Goal: Task Accomplishment & Management: Manage account settings

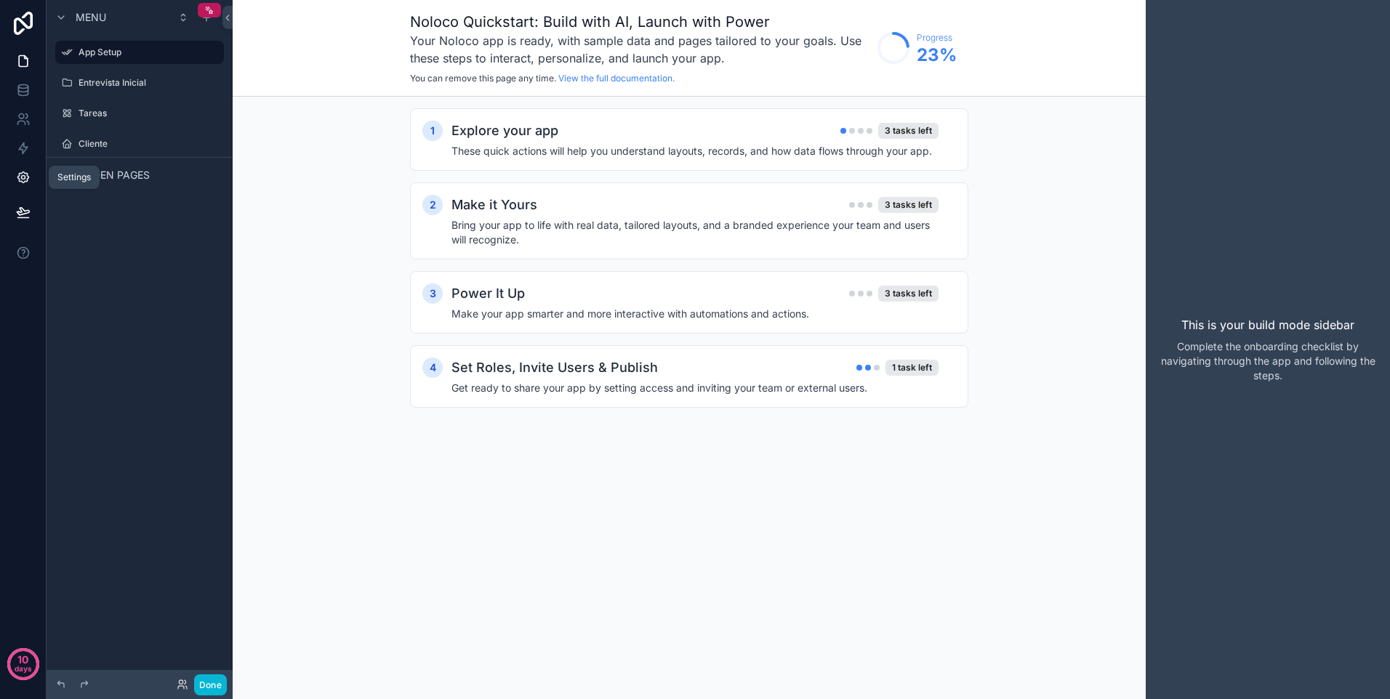
click at [26, 172] on icon at bounding box center [23, 177] width 15 height 15
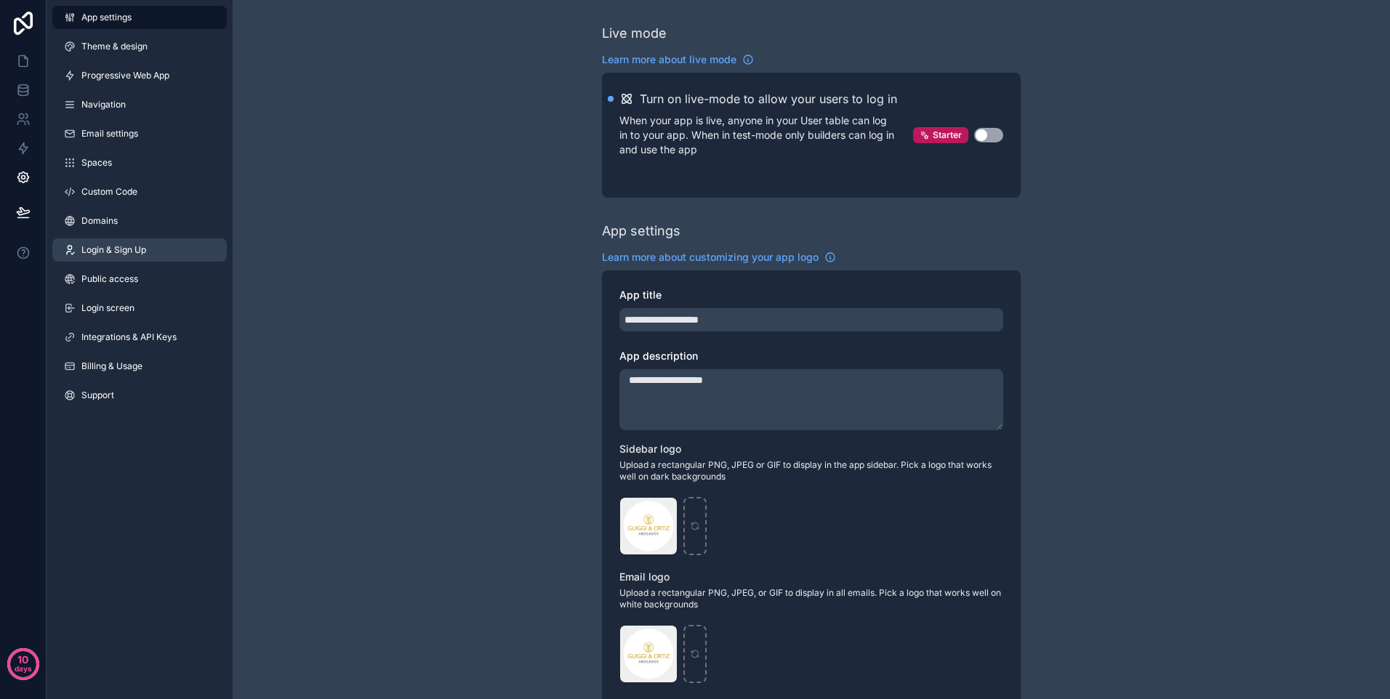
click at [156, 254] on link "Login & Sign Up" at bounding box center [139, 249] width 174 height 23
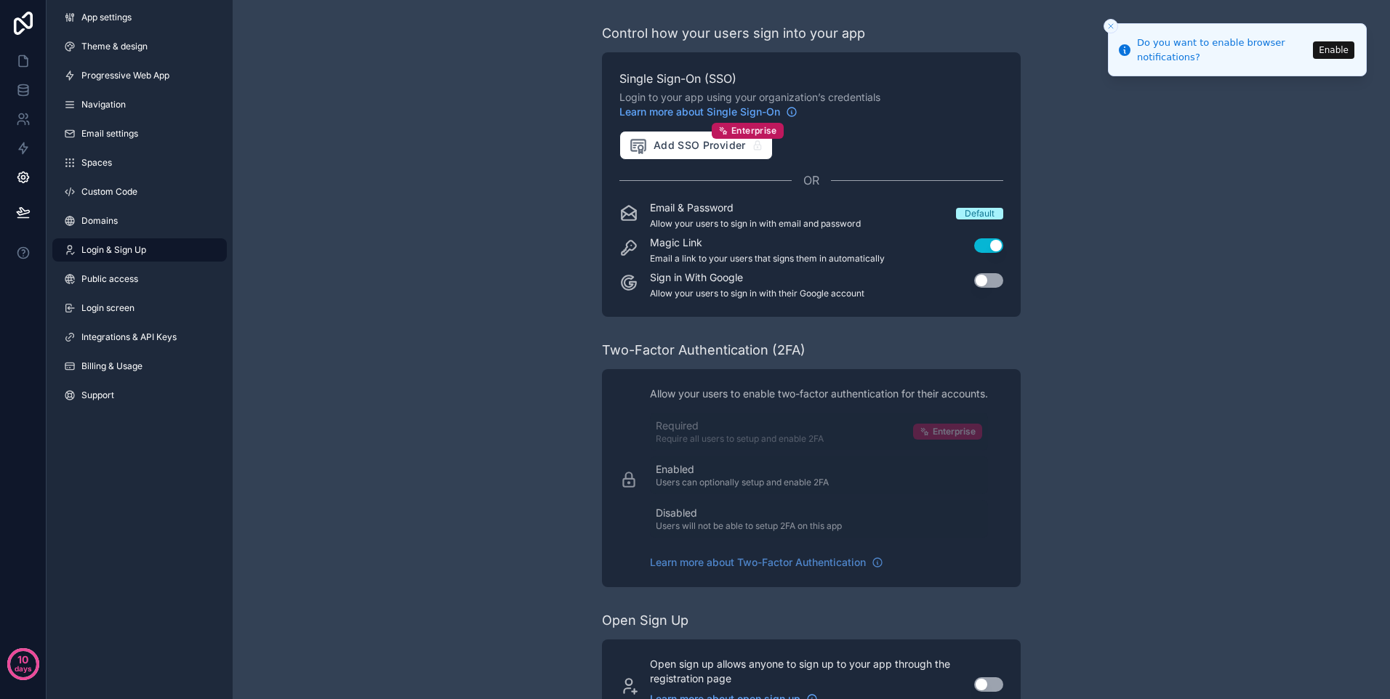
click at [1109, 28] on line "Close toast" at bounding box center [1111, 26] width 4 height 4
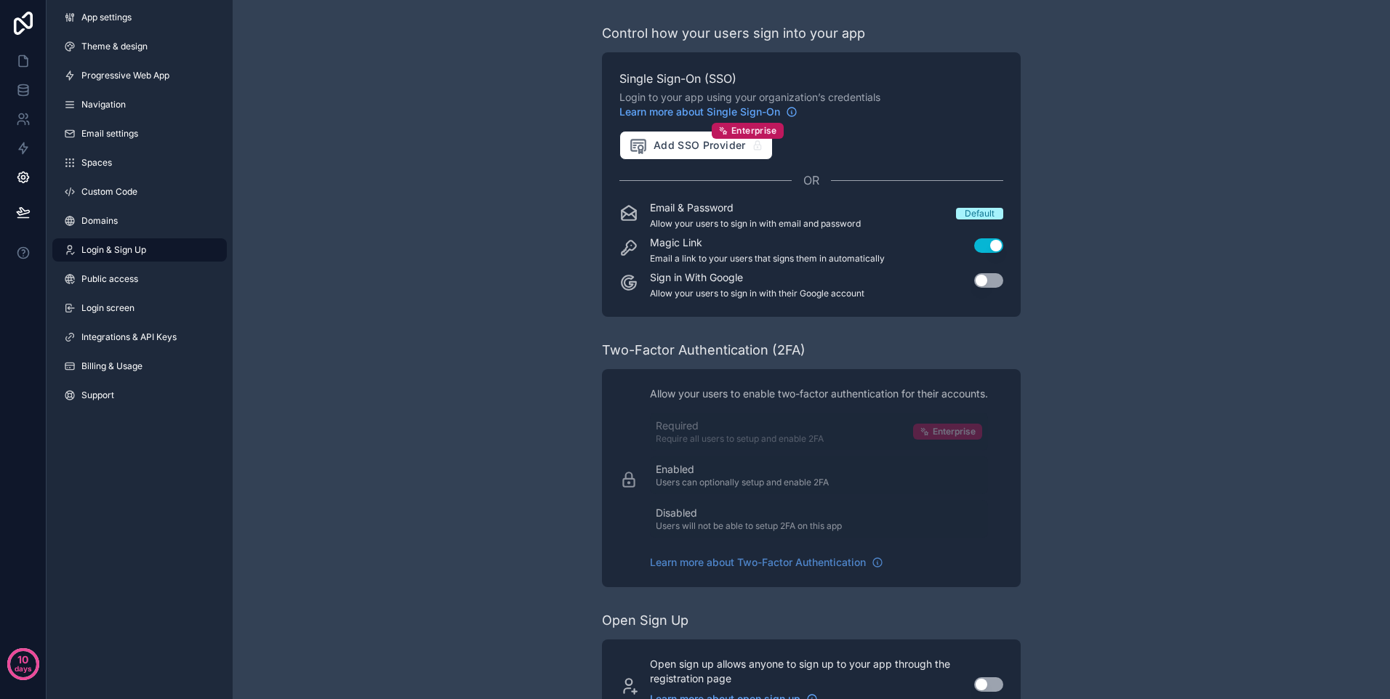
scroll to position [54, 0]
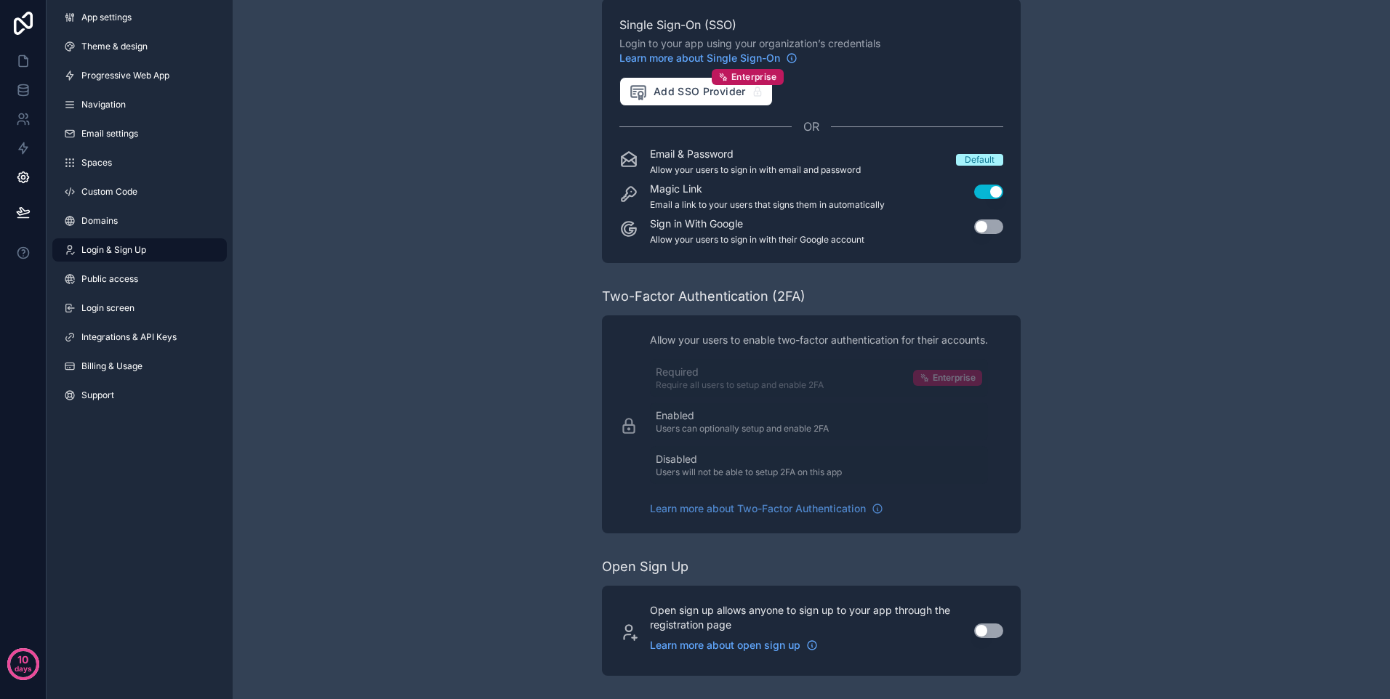
click at [992, 630] on button "Use setting" at bounding box center [988, 631] width 29 height 15
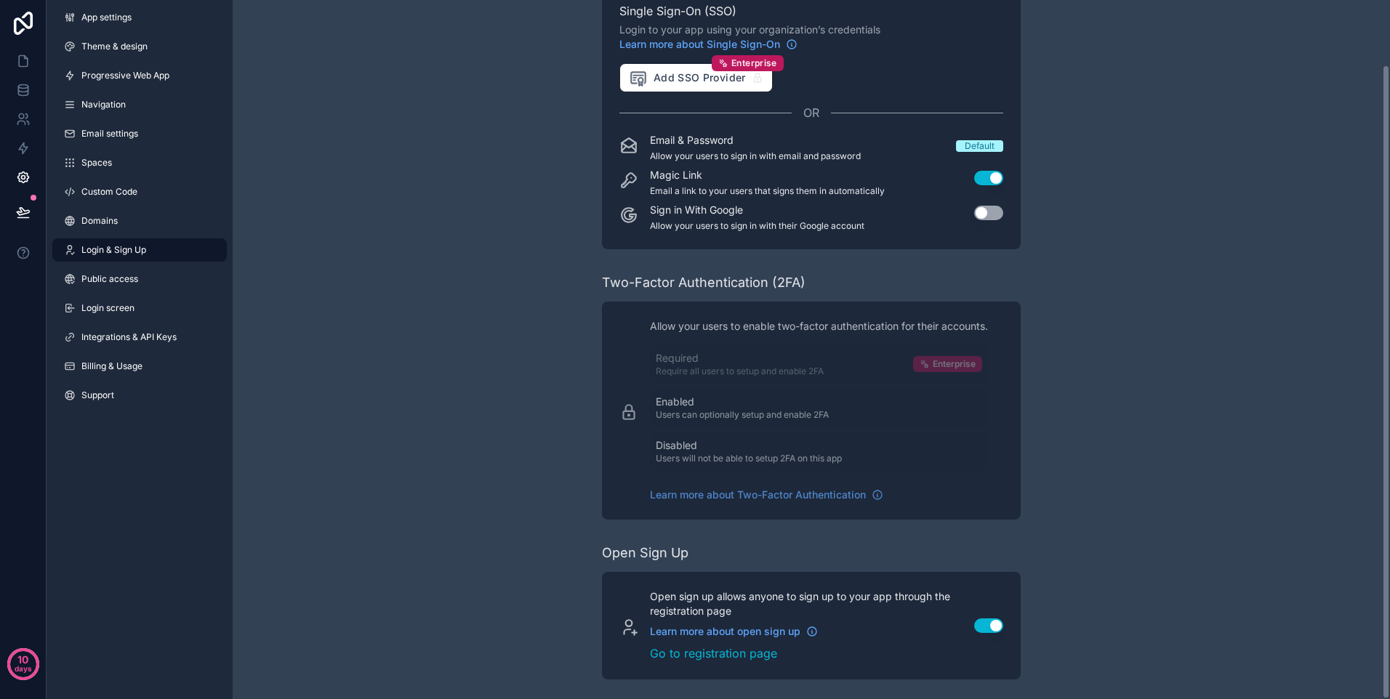
scroll to position [71, 0]
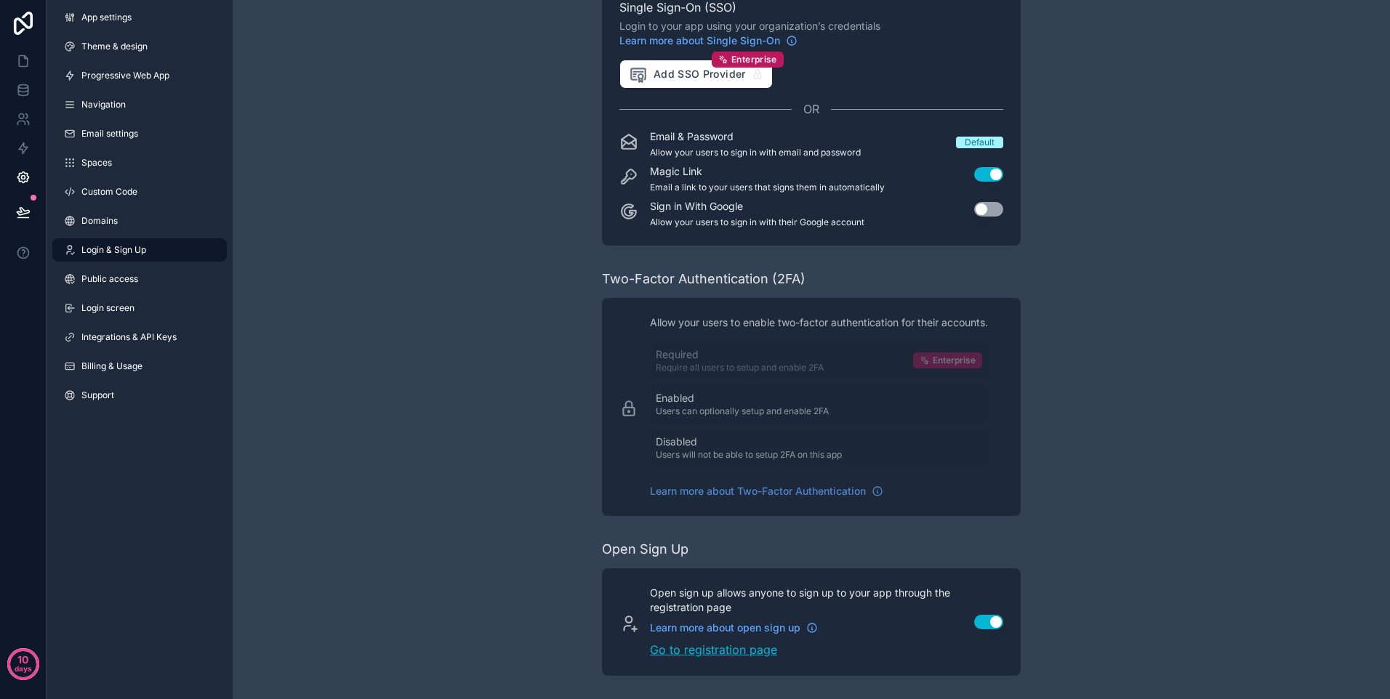
click at [746, 646] on link "Go to registration page" at bounding box center [803, 649] width 307 height 17
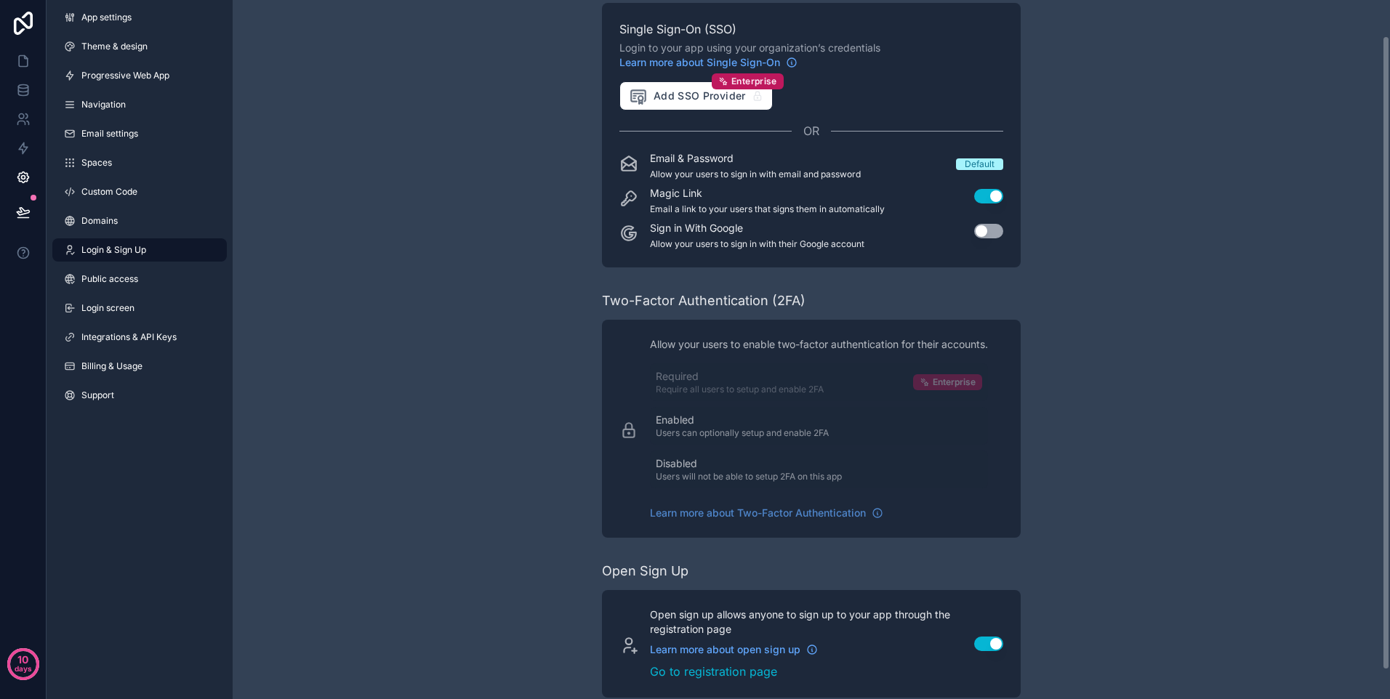
scroll to position [71, 0]
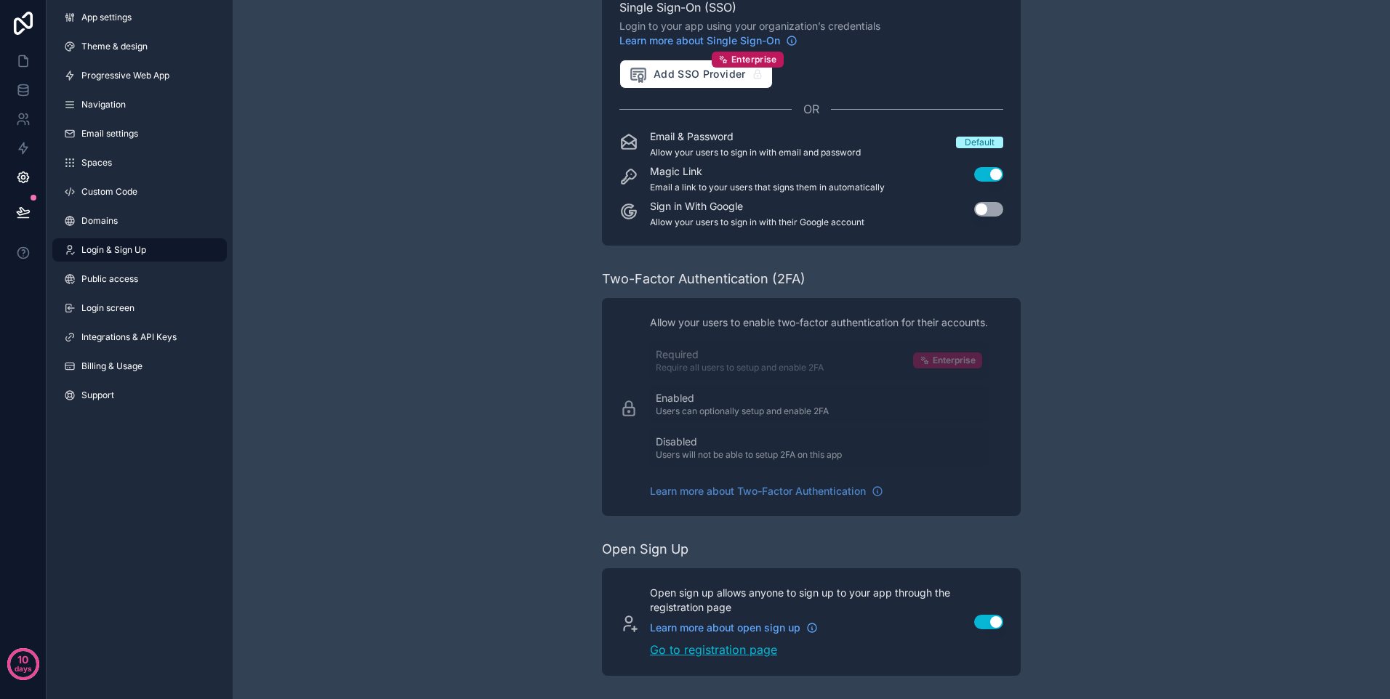
click at [750, 654] on link "Go to registration page" at bounding box center [803, 649] width 307 height 17
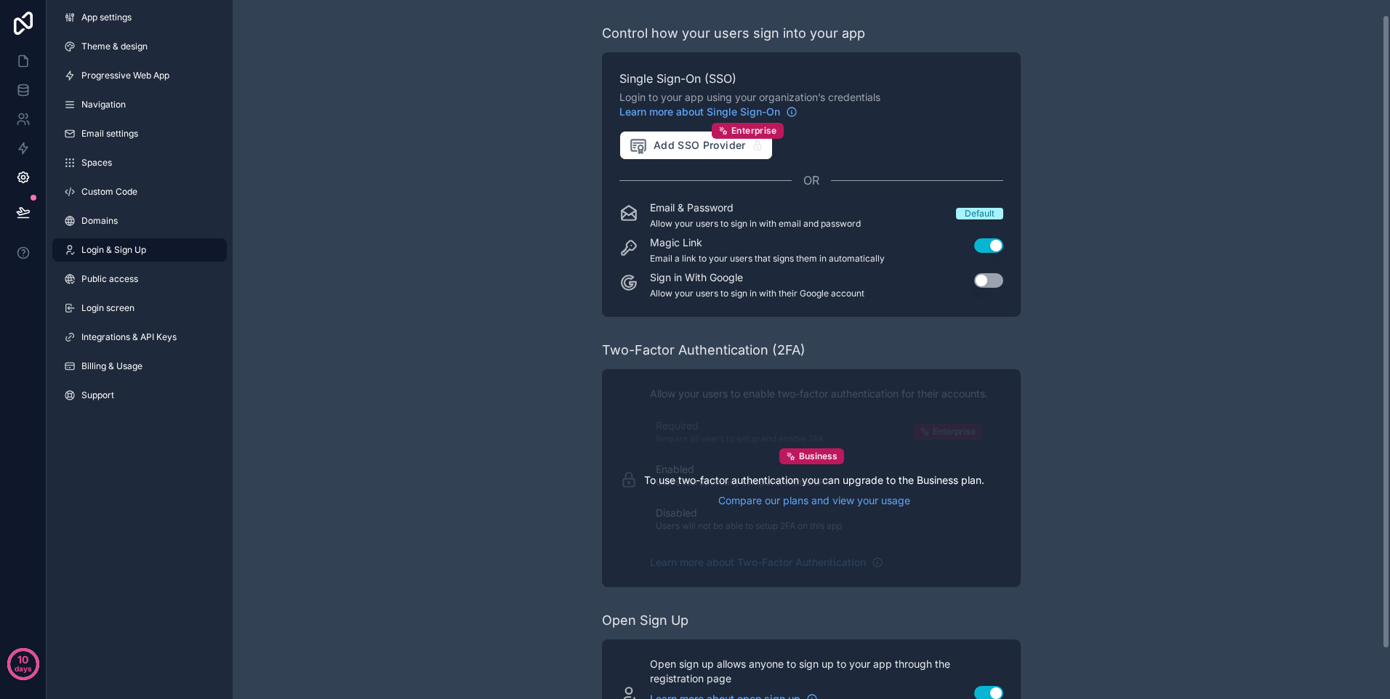
scroll to position [71, 0]
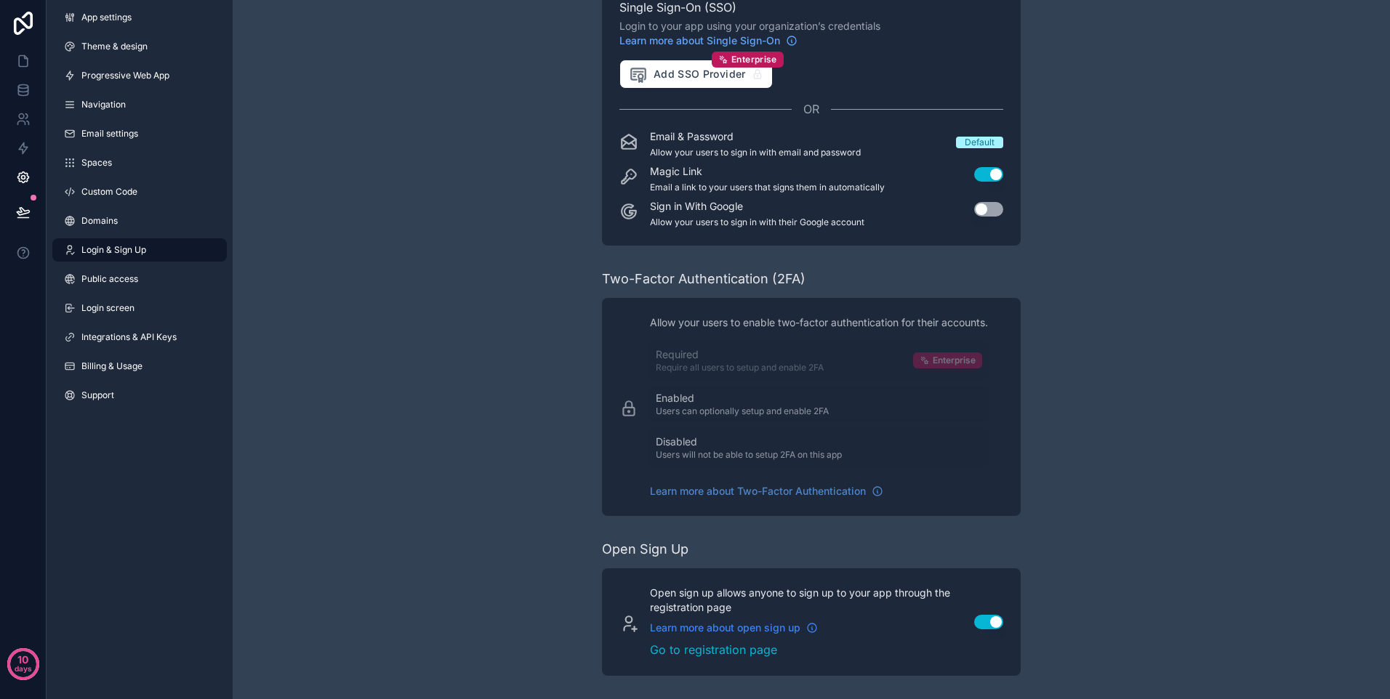
click at [800, 627] on span "Learn more about open sign up" at bounding box center [725, 628] width 150 height 15
click at [28, 65] on icon at bounding box center [23, 61] width 15 height 15
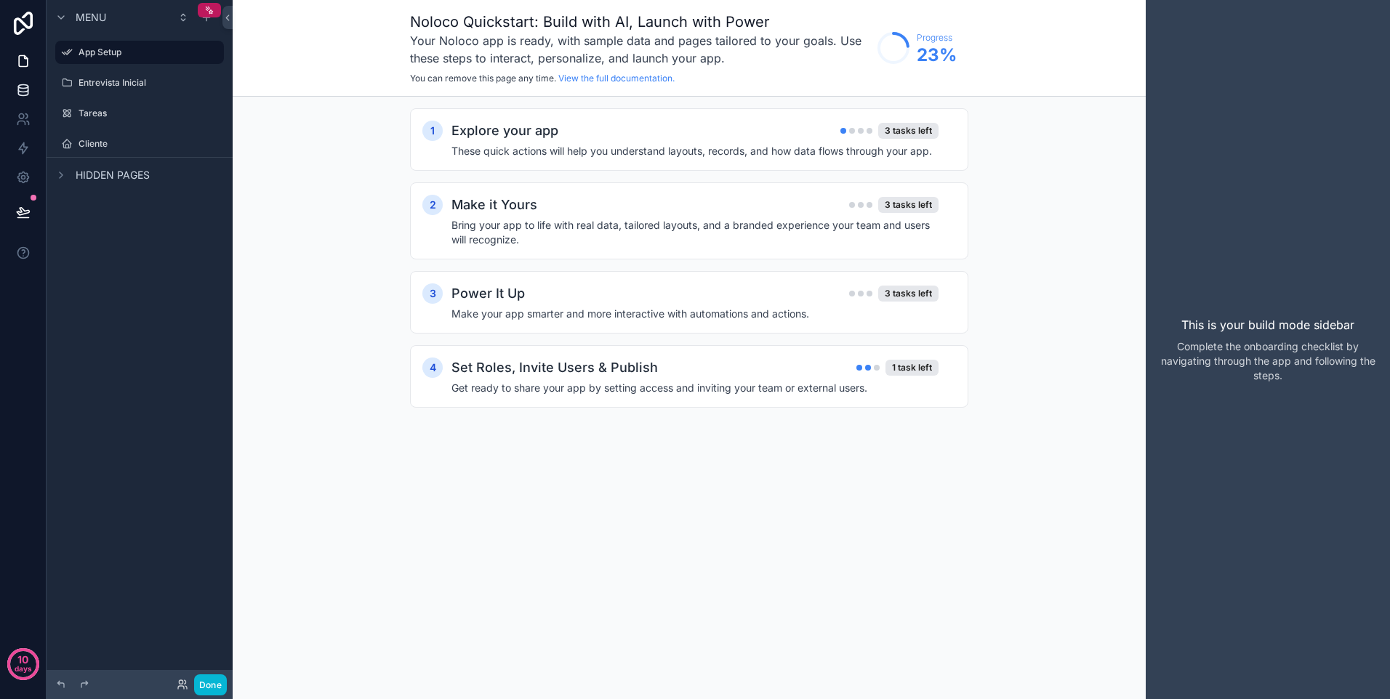
click at [26, 91] on icon at bounding box center [22, 90] width 9 height 6
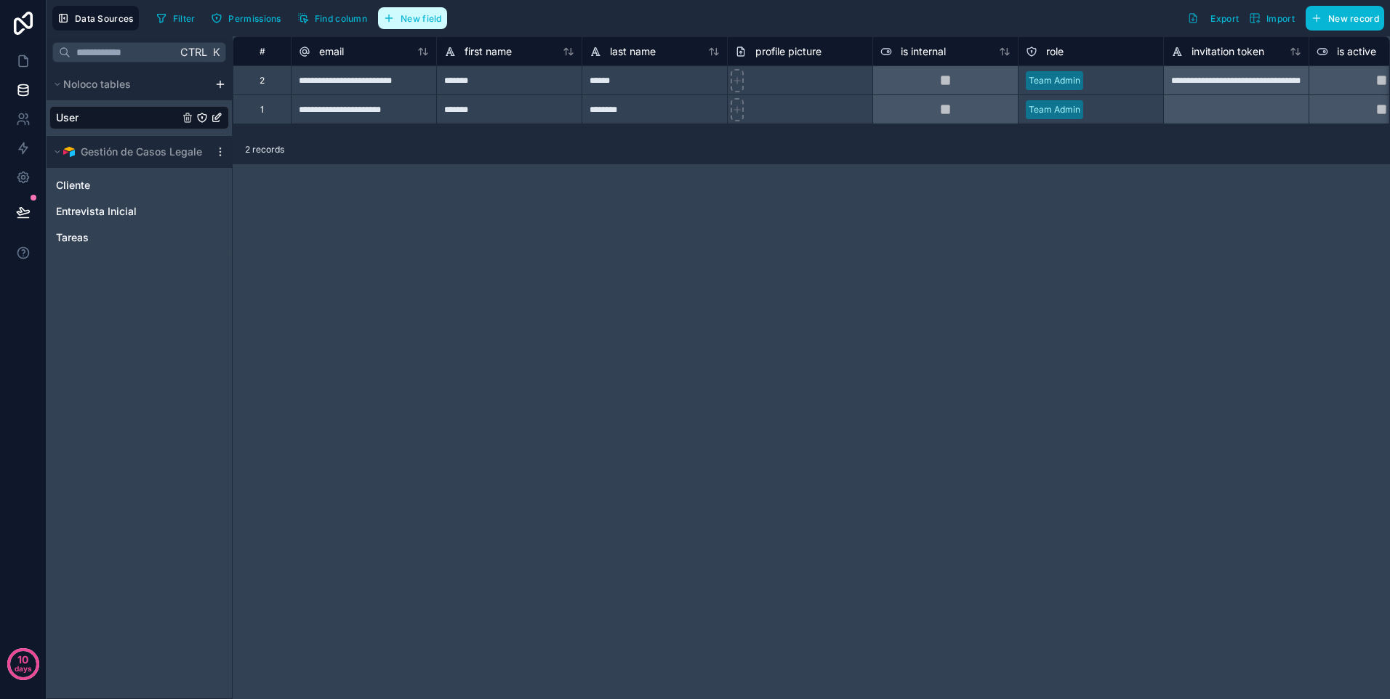
click at [399, 22] on button "New field" at bounding box center [412, 18] width 69 height 22
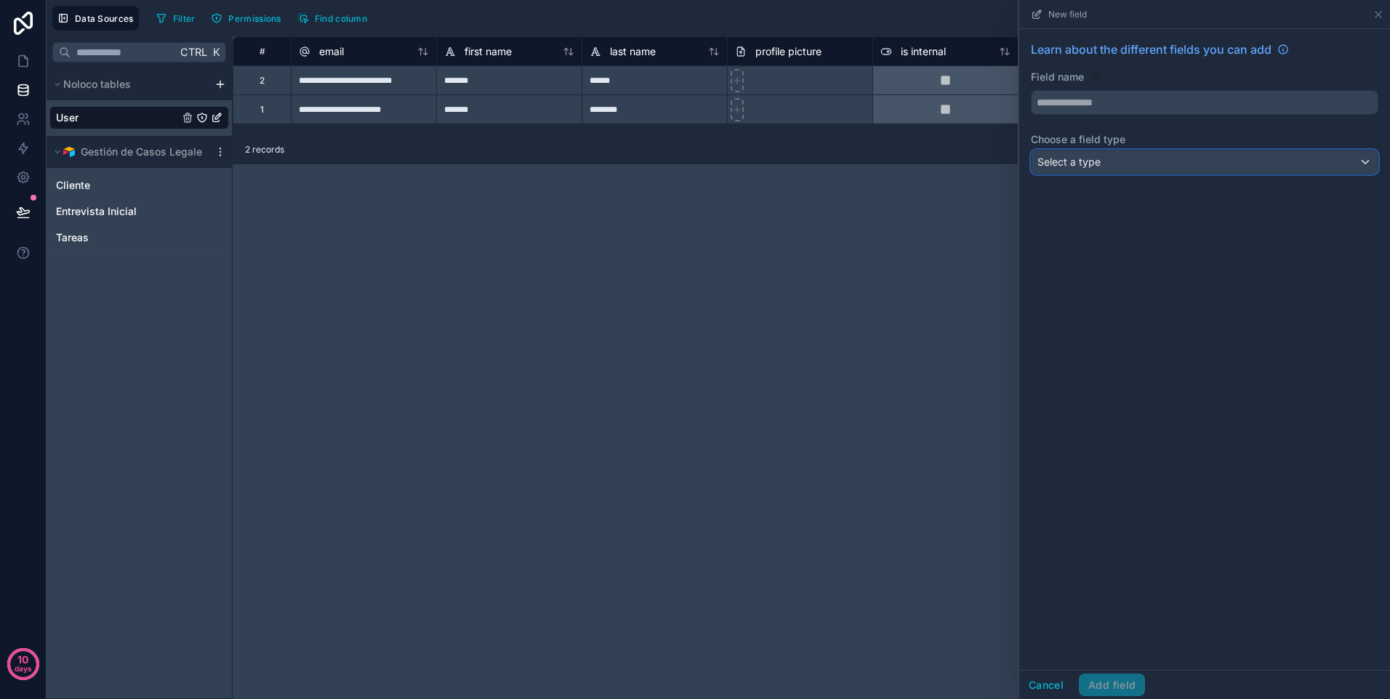
click at [1115, 164] on div "Select a type" at bounding box center [1205, 161] width 346 height 23
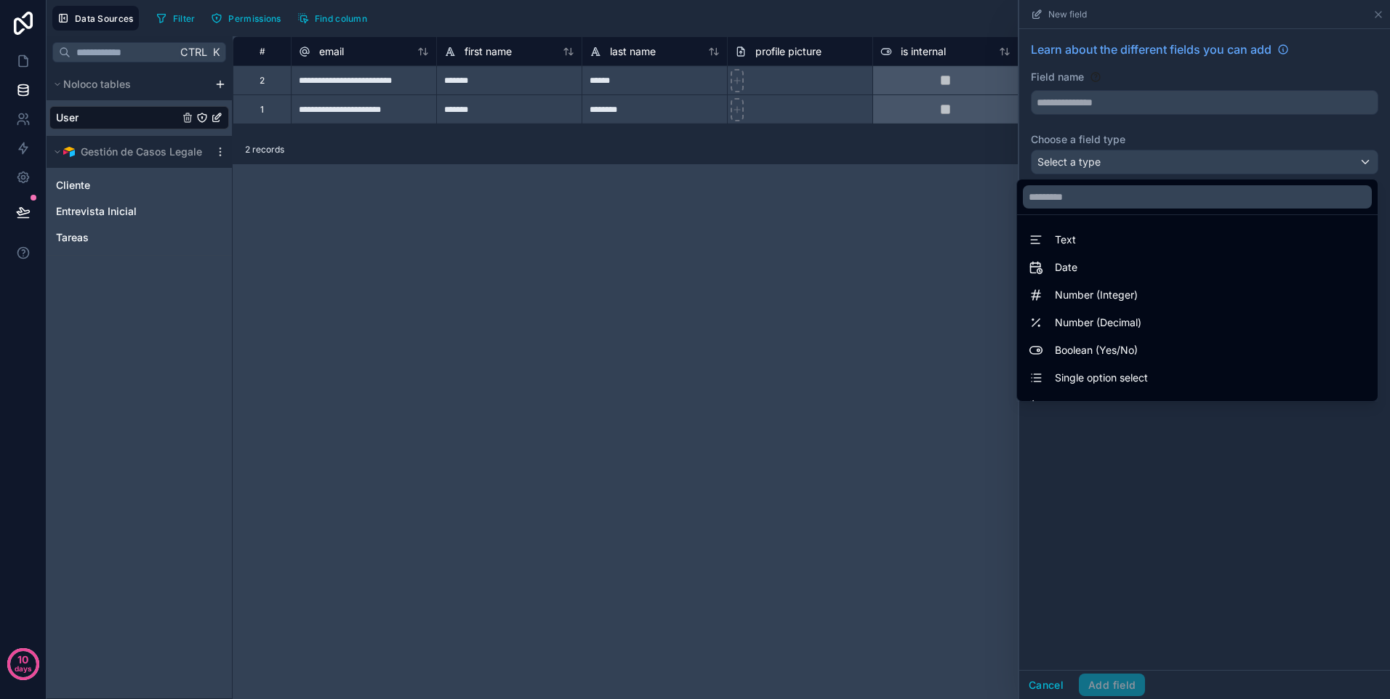
click at [817, 388] on div "**********" at bounding box center [811, 367] width 1157 height 663
click at [1381, 15] on div at bounding box center [1204, 349] width 371 height 699
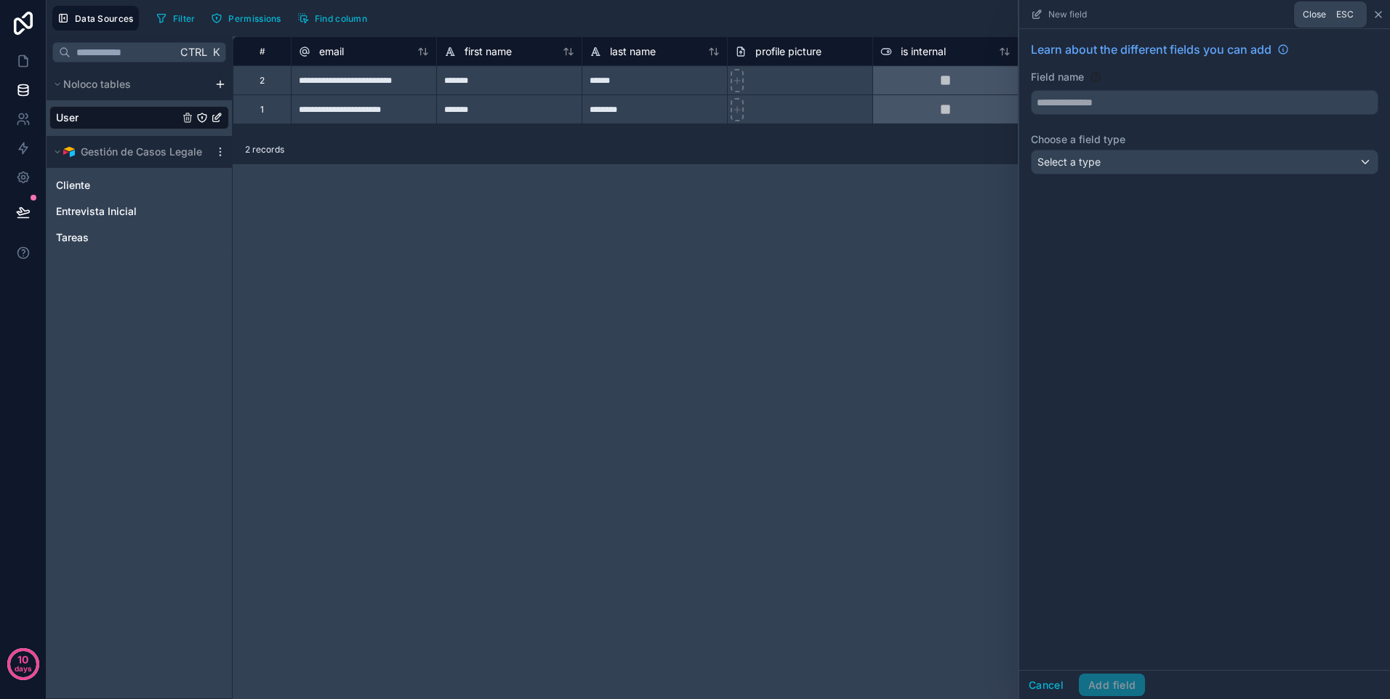
click at [1379, 13] on icon at bounding box center [1379, 15] width 6 height 6
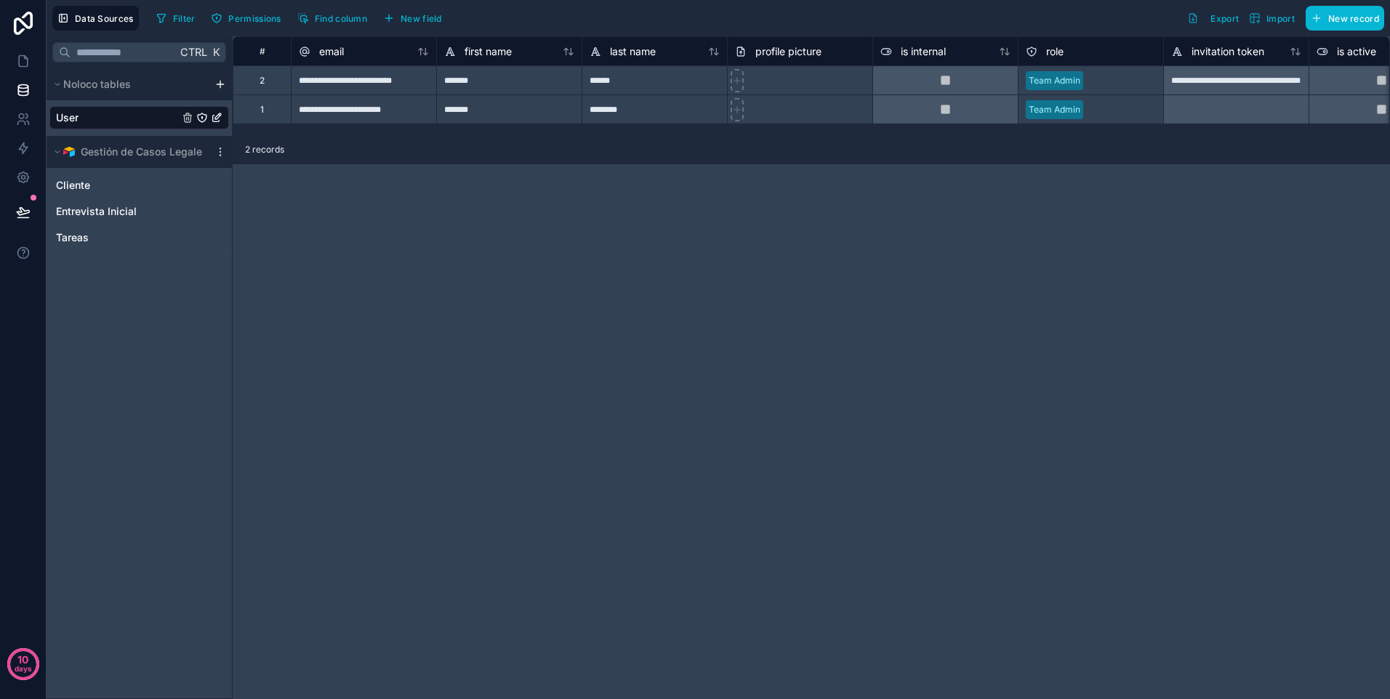
click at [463, 307] on div "**********" at bounding box center [811, 367] width 1157 height 663
click at [57, 153] on icon "scrollable content" at bounding box center [57, 152] width 4 height 2
click at [57, 153] on icon "scrollable content" at bounding box center [58, 152] width 2 height 4
click at [108, 193] on div "Cliente" at bounding box center [139, 185] width 180 height 23
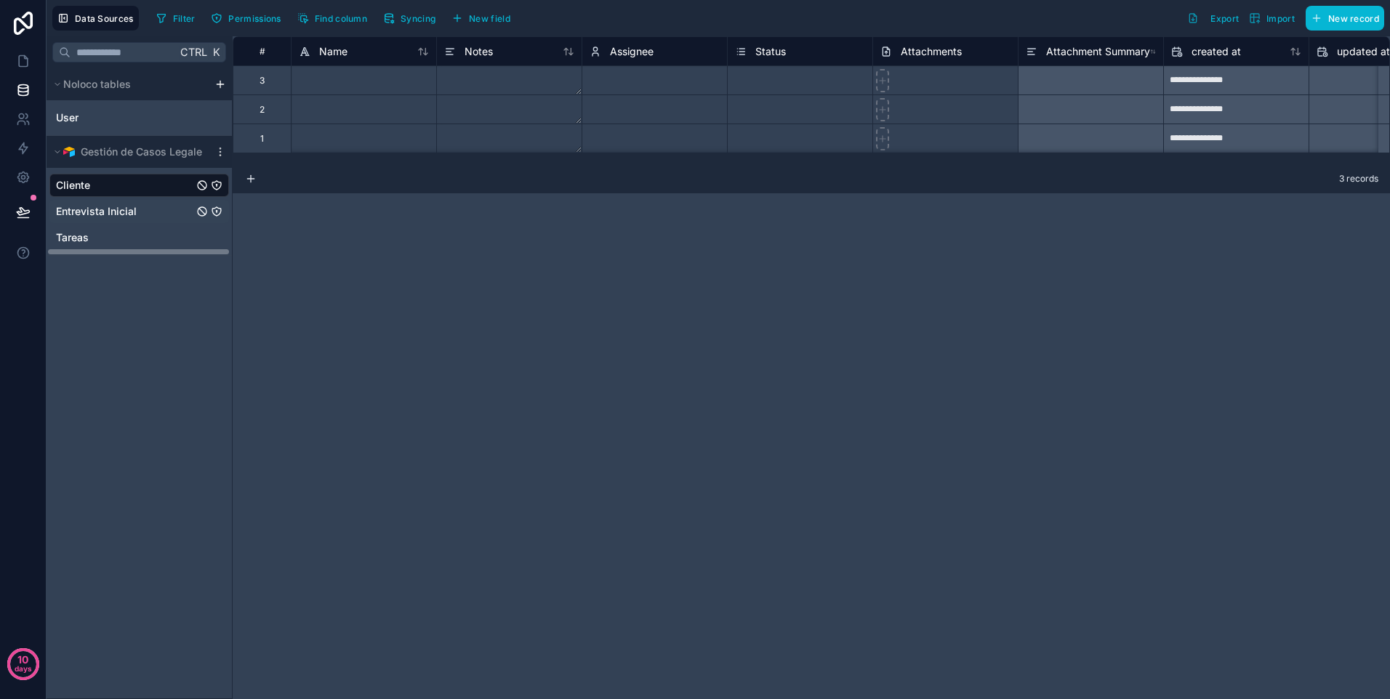
click at [124, 202] on div "Entrevista Inicial" at bounding box center [139, 211] width 180 height 23
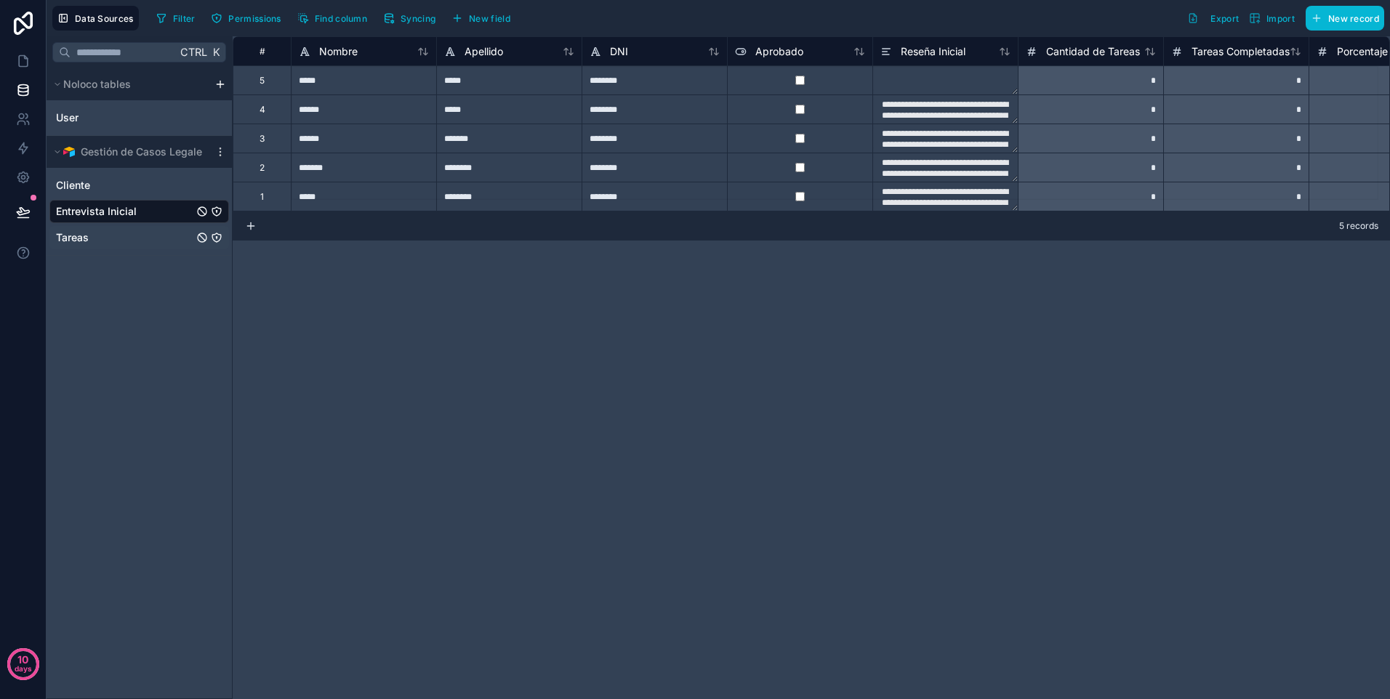
click at [115, 228] on div "Tareas" at bounding box center [139, 237] width 180 height 23
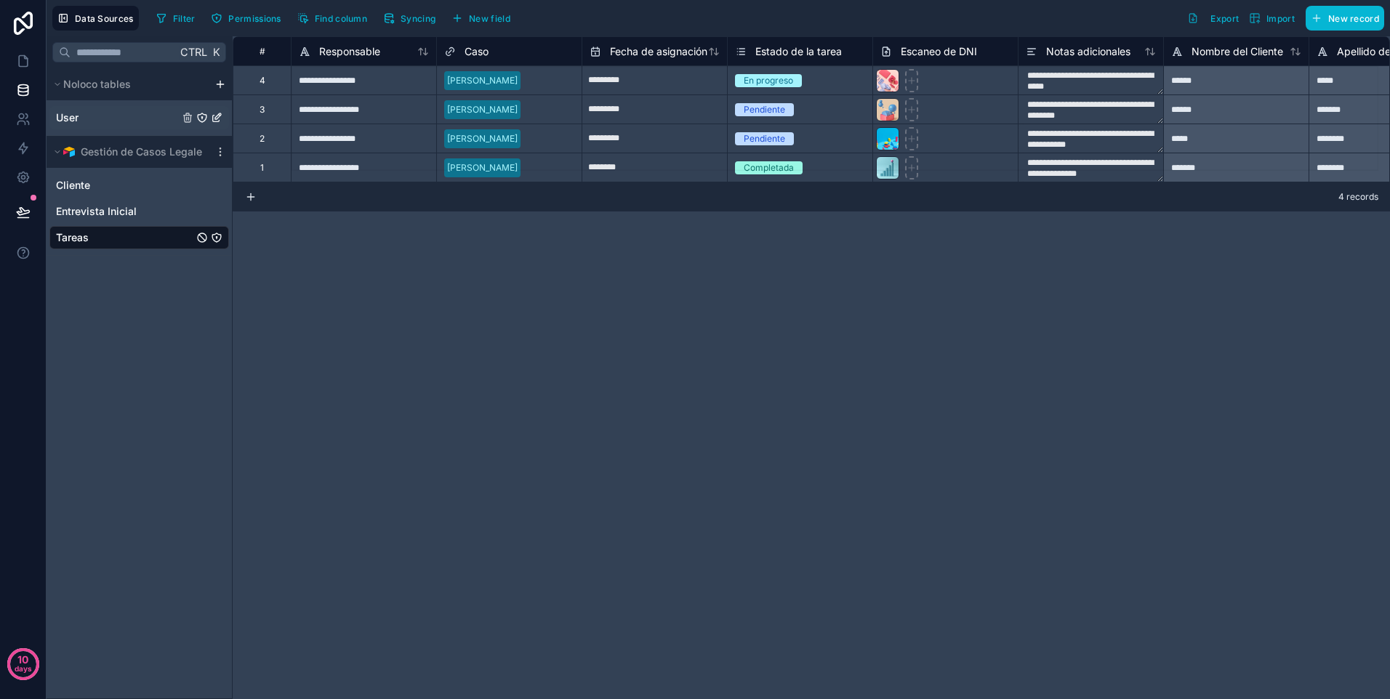
click at [115, 106] on div "User" at bounding box center [139, 117] width 180 height 23
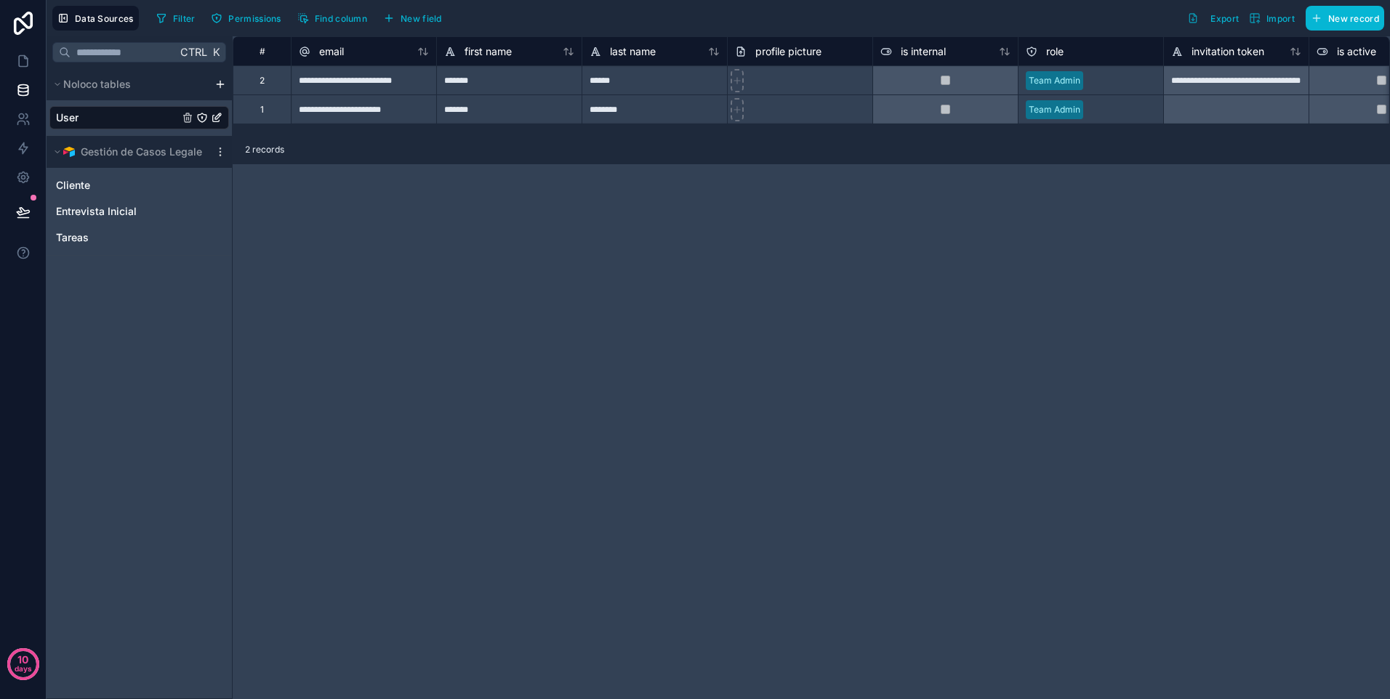
click at [217, 116] on icon "User" at bounding box center [217, 118] width 12 height 12
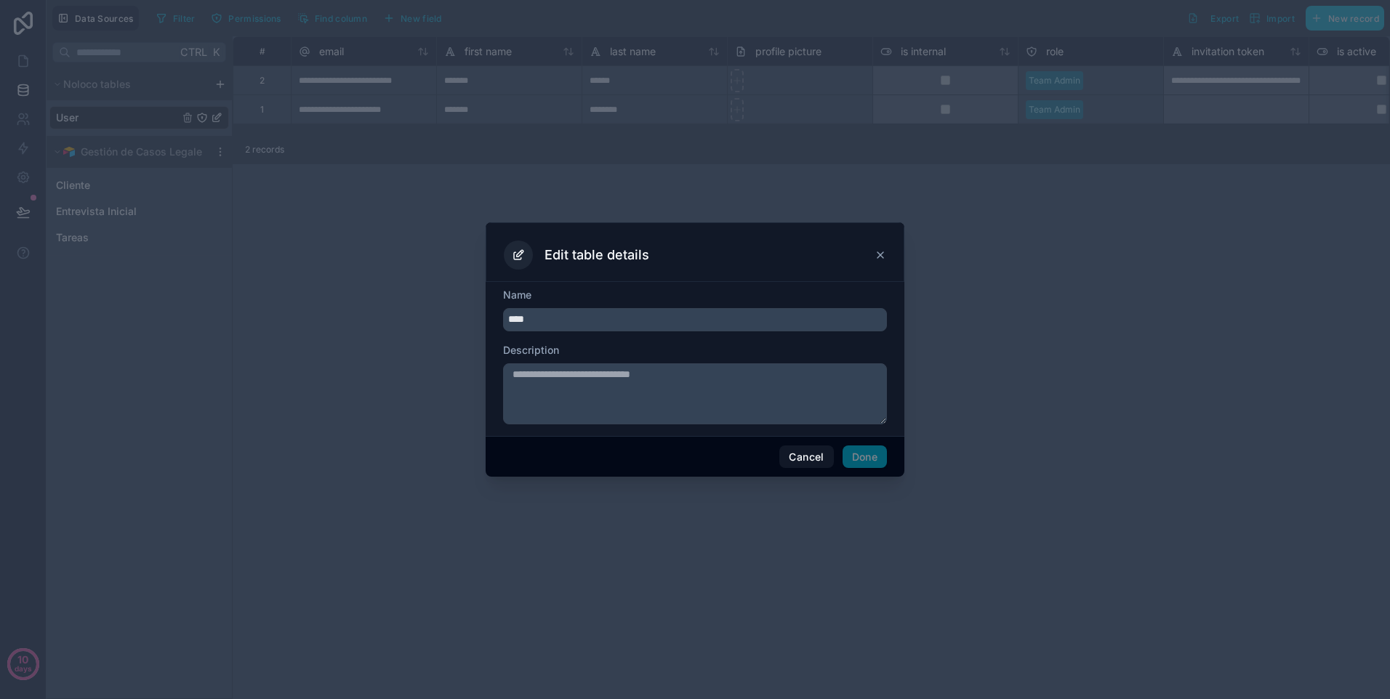
click at [878, 252] on icon at bounding box center [881, 255] width 6 height 6
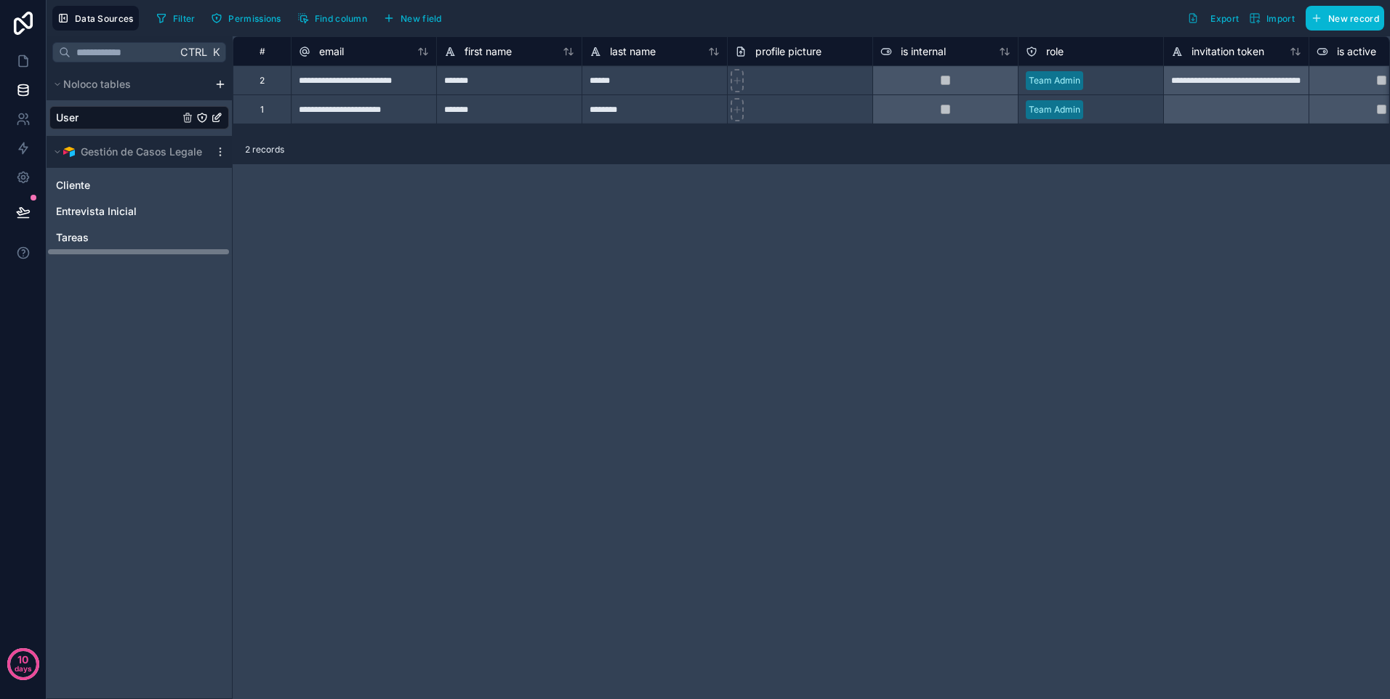
click at [201, 116] on icon "User" at bounding box center [202, 118] width 12 height 12
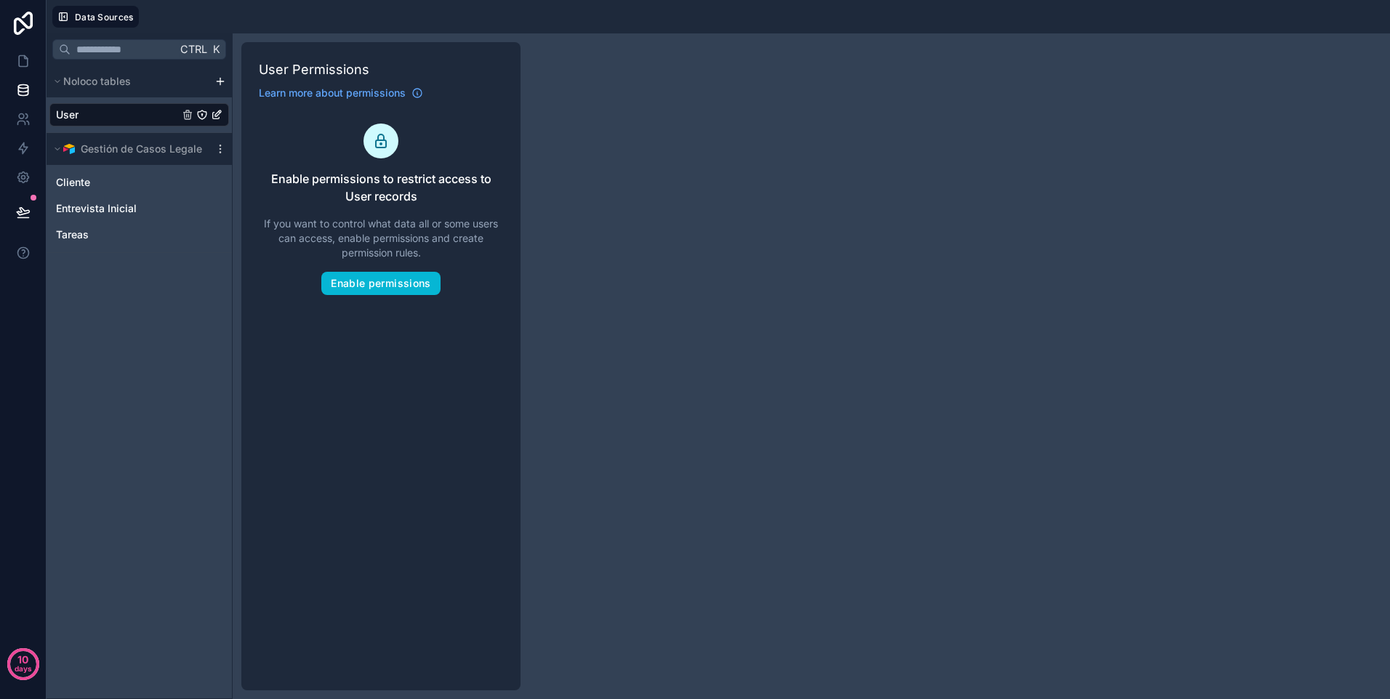
click at [132, 112] on div "User" at bounding box center [139, 114] width 180 height 23
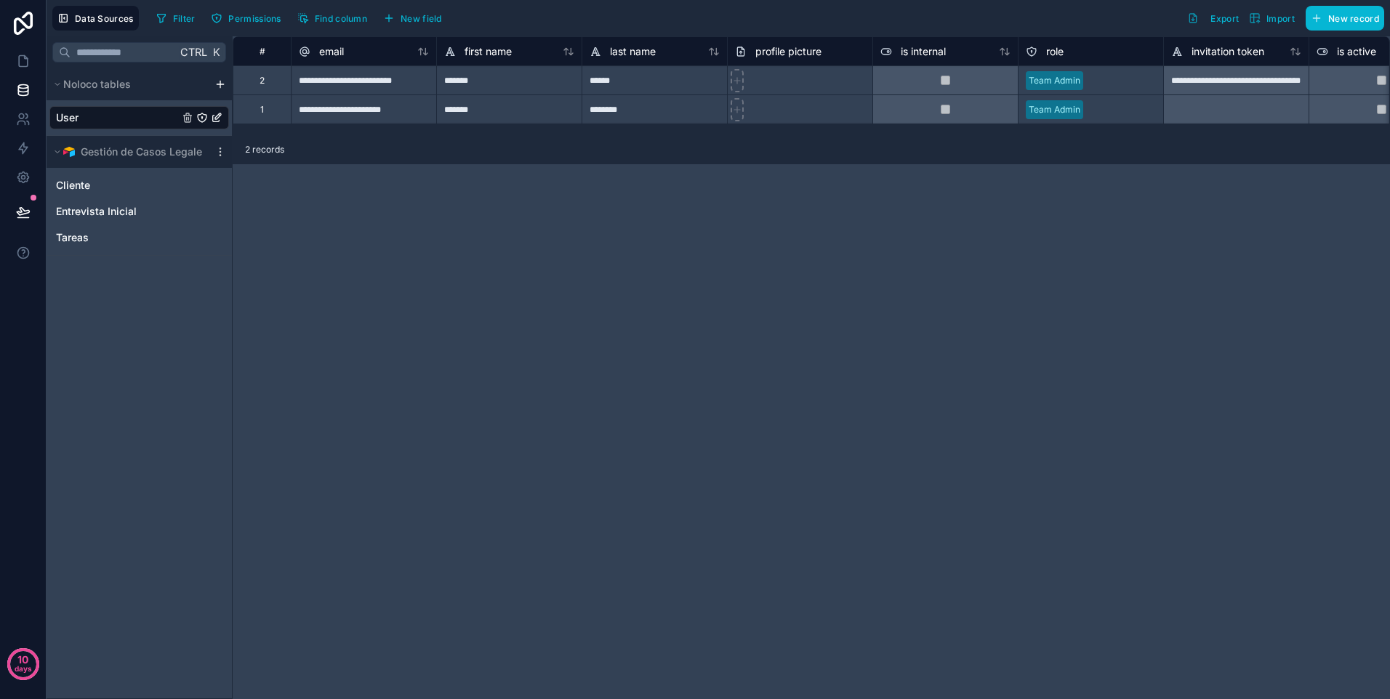
drag, startPoint x: 146, startPoint y: 117, endPoint x: 718, endPoint y: 271, distance: 591.9
click at [718, 271] on div "**********" at bounding box center [811, 367] width 1157 height 663
click at [30, 122] on icon at bounding box center [23, 119] width 15 height 15
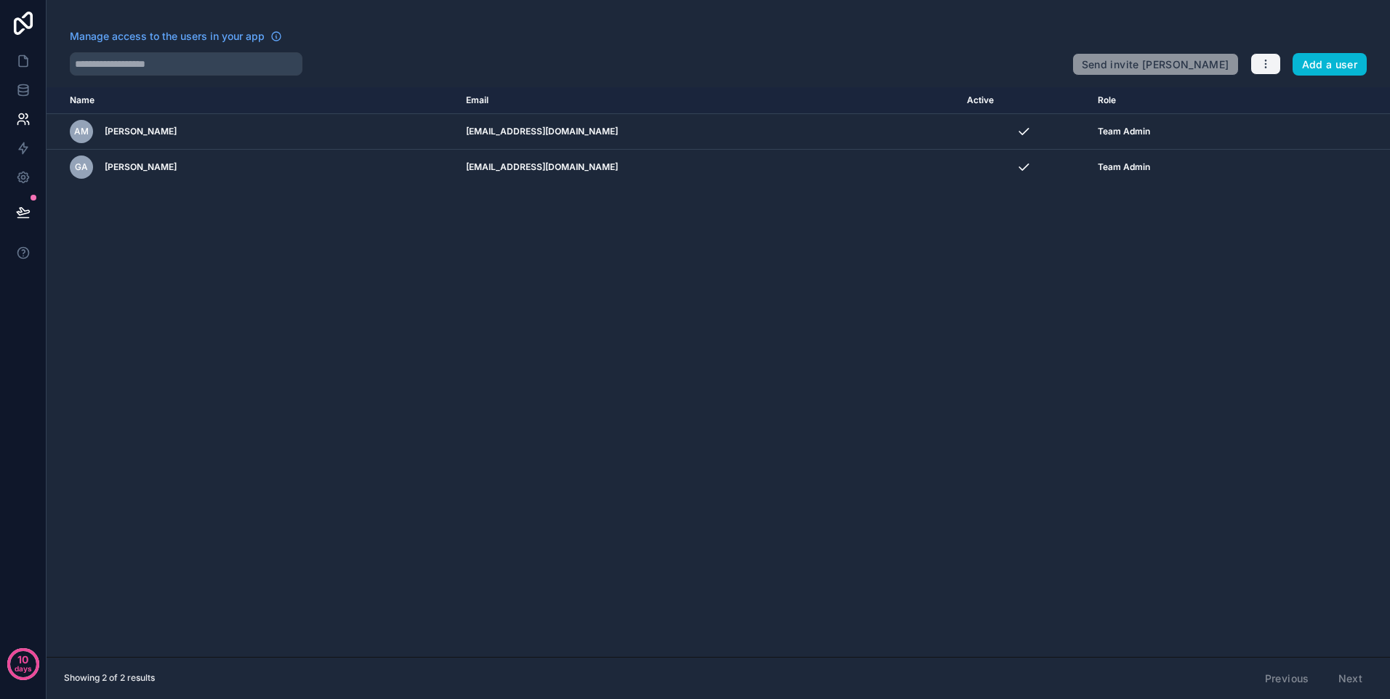
click at [1275, 70] on button "button" at bounding box center [1265, 64] width 31 height 22
click at [1202, 282] on div "Name Email Active Role [DOMAIN_NAME] AM [PERSON_NAME] [EMAIL_ADDRESS][DOMAIN_NA…" at bounding box center [719, 372] width 1344 height 570
click at [25, 175] on icon at bounding box center [23, 177] width 15 height 15
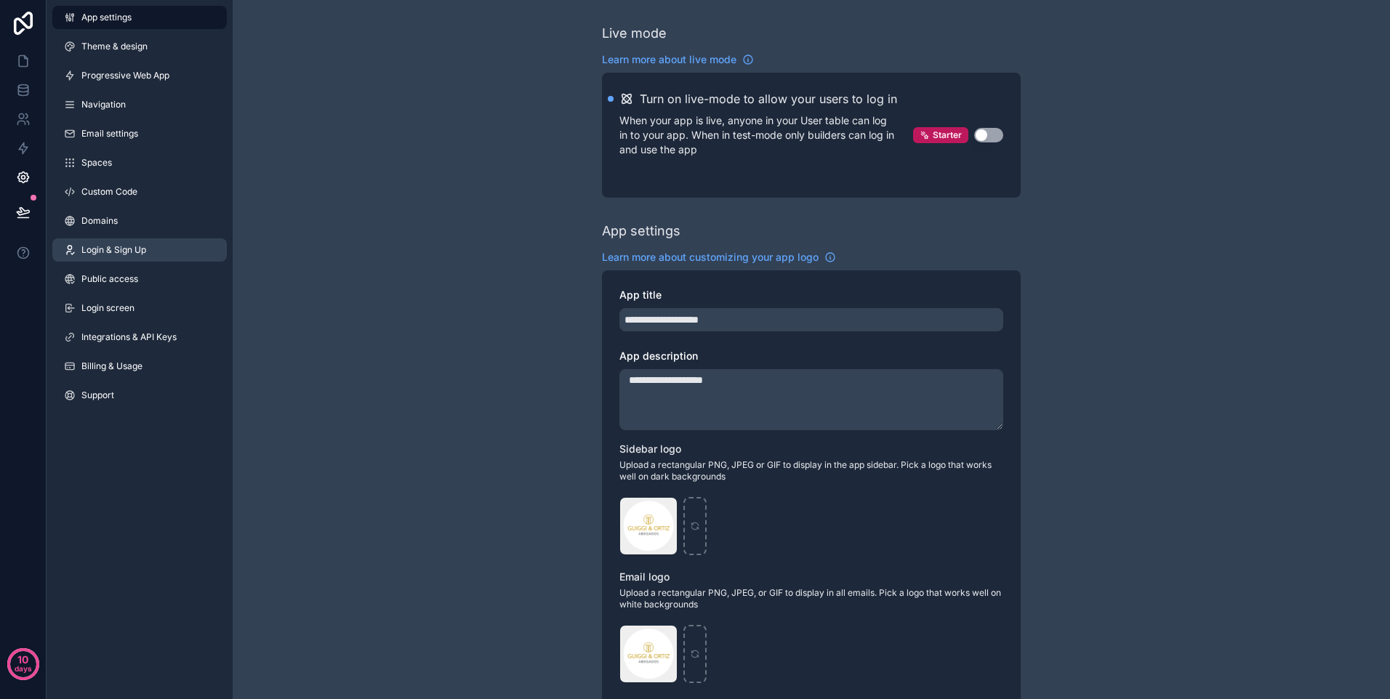
click at [166, 252] on link "Login & Sign Up" at bounding box center [139, 249] width 174 height 23
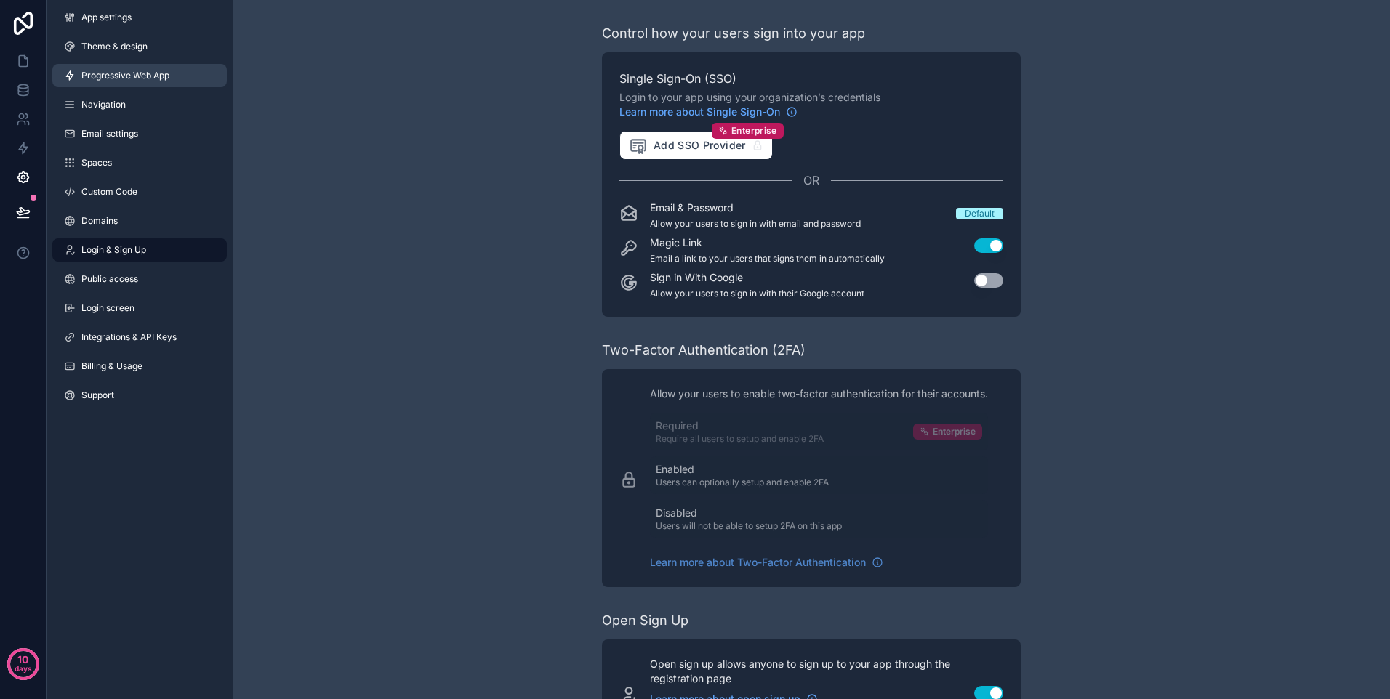
click at [158, 84] on link "Progressive Web App" at bounding box center [139, 75] width 174 height 23
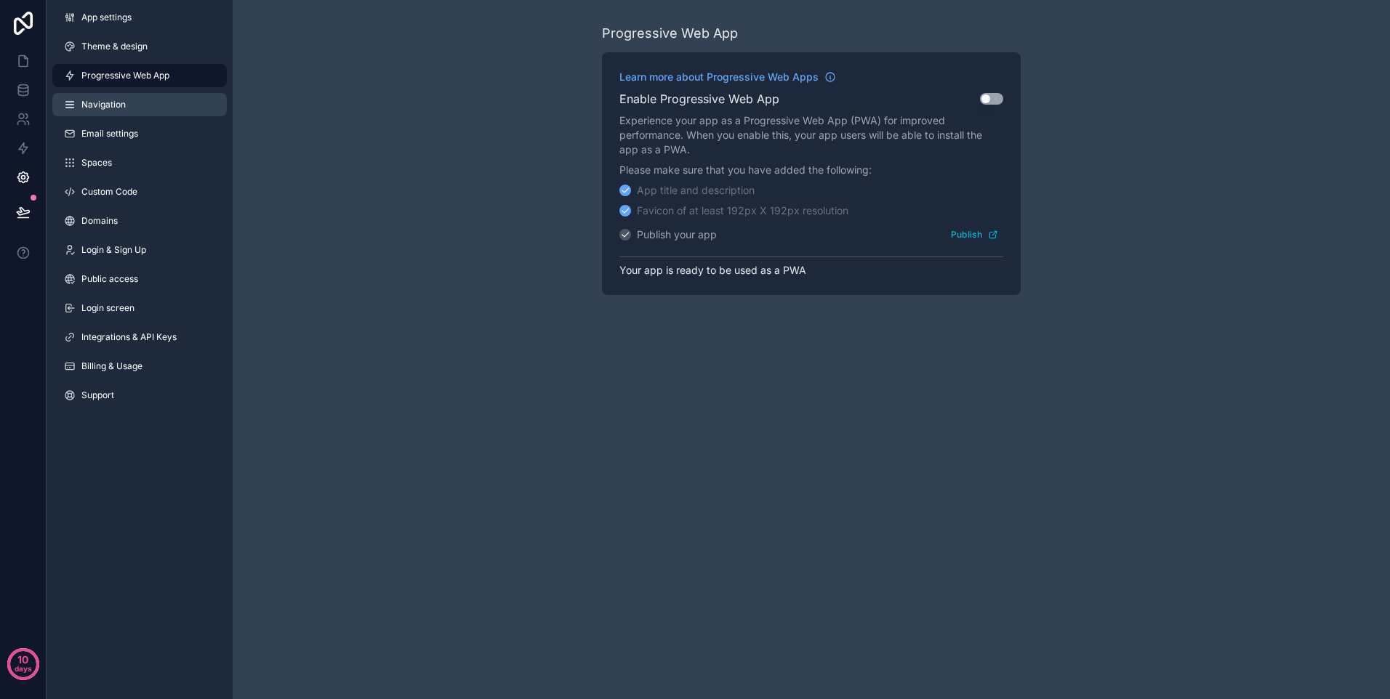
click at [158, 97] on link "Navigation" at bounding box center [139, 104] width 174 height 23
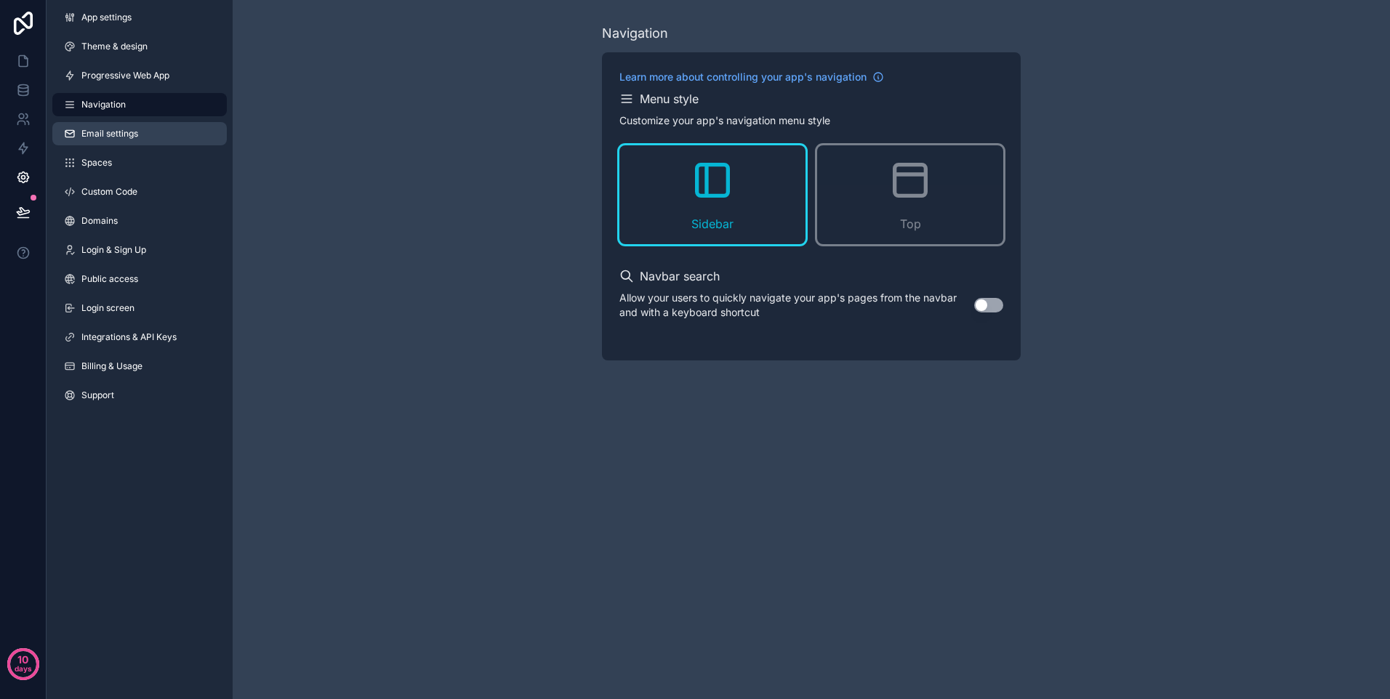
click at [154, 137] on link "Email settings" at bounding box center [139, 133] width 174 height 23
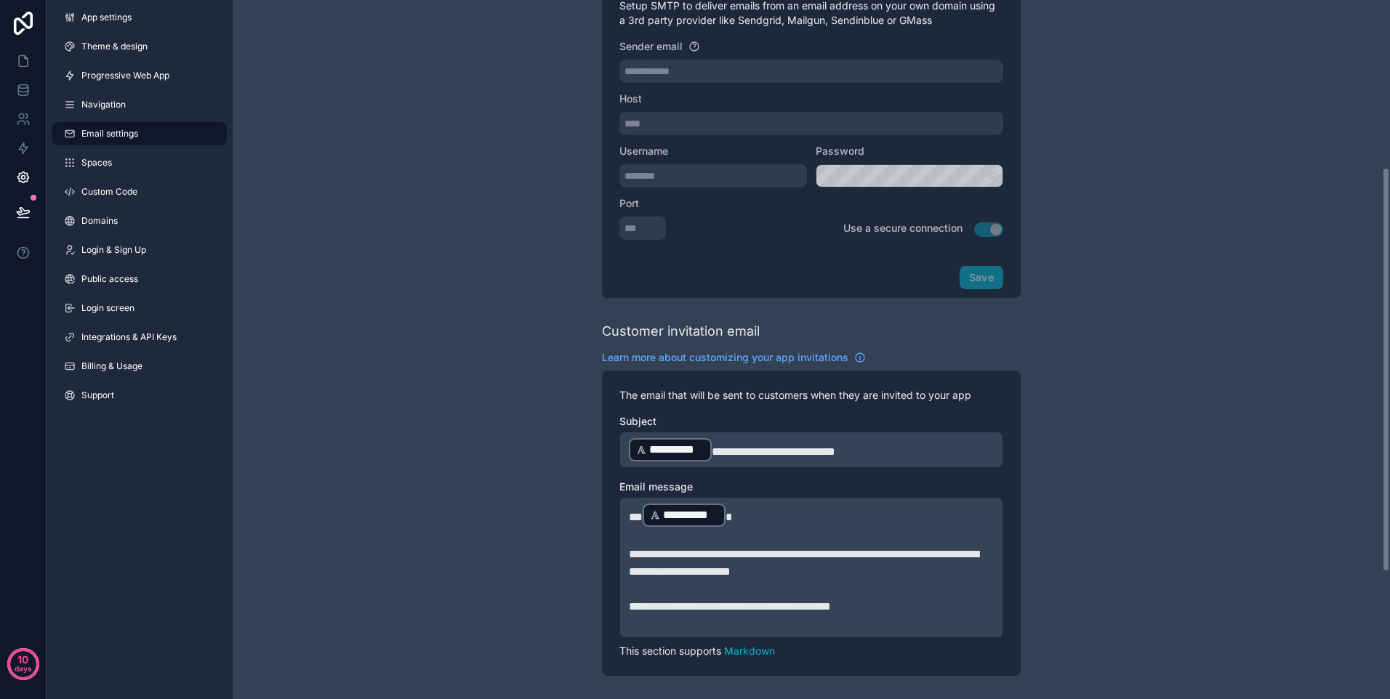
scroll to position [217, 0]
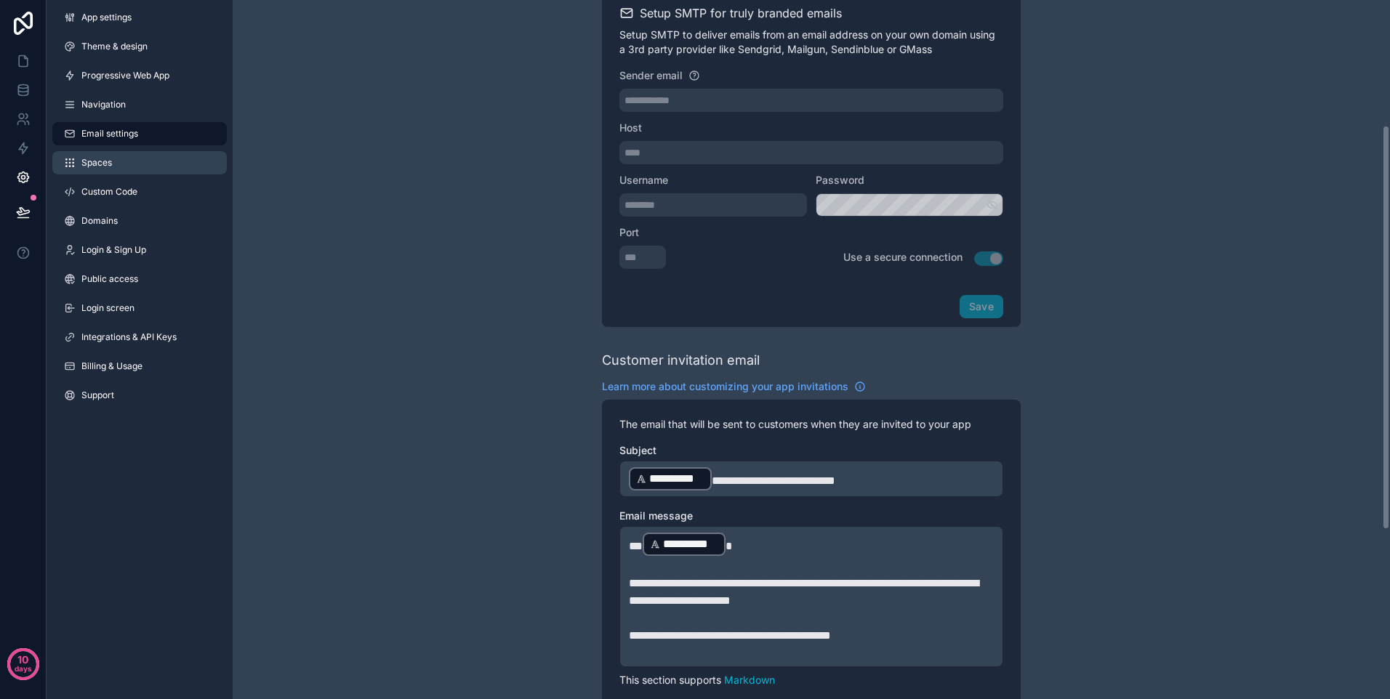
click at [143, 161] on link "Spaces" at bounding box center [139, 162] width 174 height 23
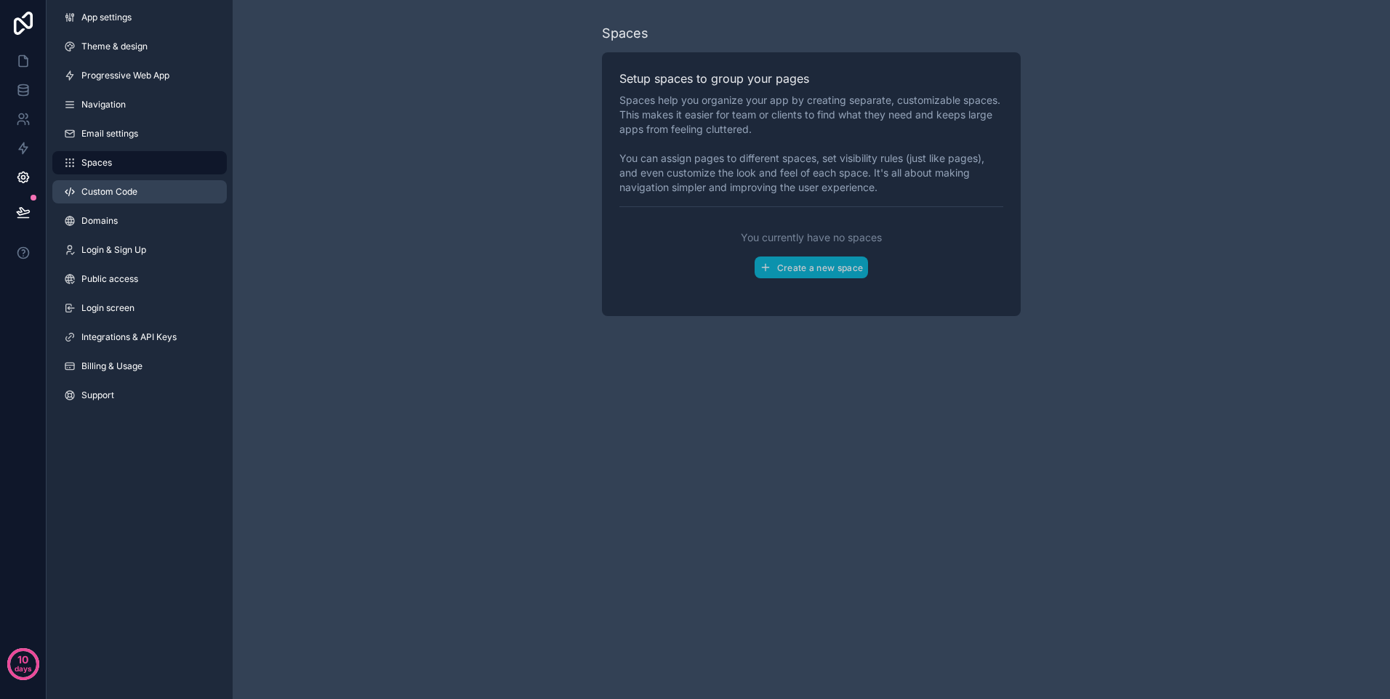
click at [140, 190] on link "Custom Code" at bounding box center [139, 191] width 174 height 23
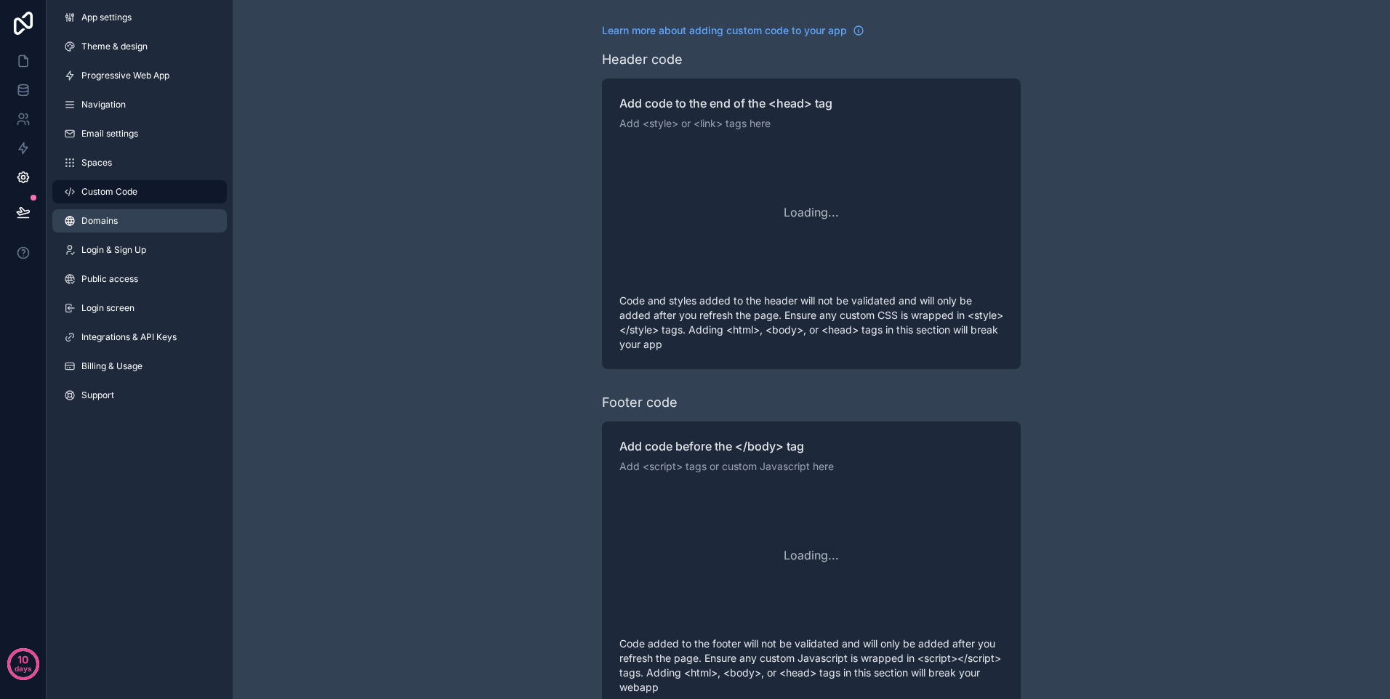
click at [148, 216] on link "Domains" at bounding box center [139, 220] width 174 height 23
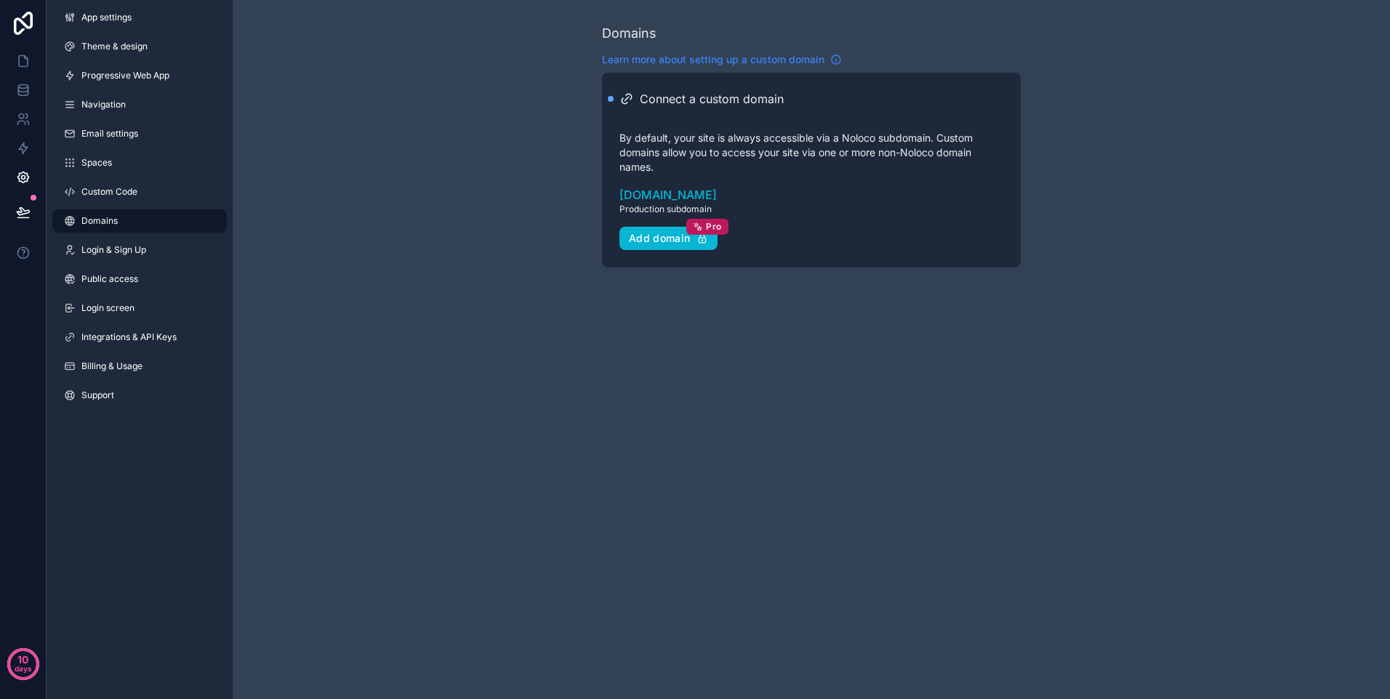
click at [701, 59] on span "Learn more about setting up a custom domain" at bounding box center [713, 59] width 222 height 15
click at [148, 254] on link "Login & Sign Up" at bounding box center [139, 249] width 174 height 23
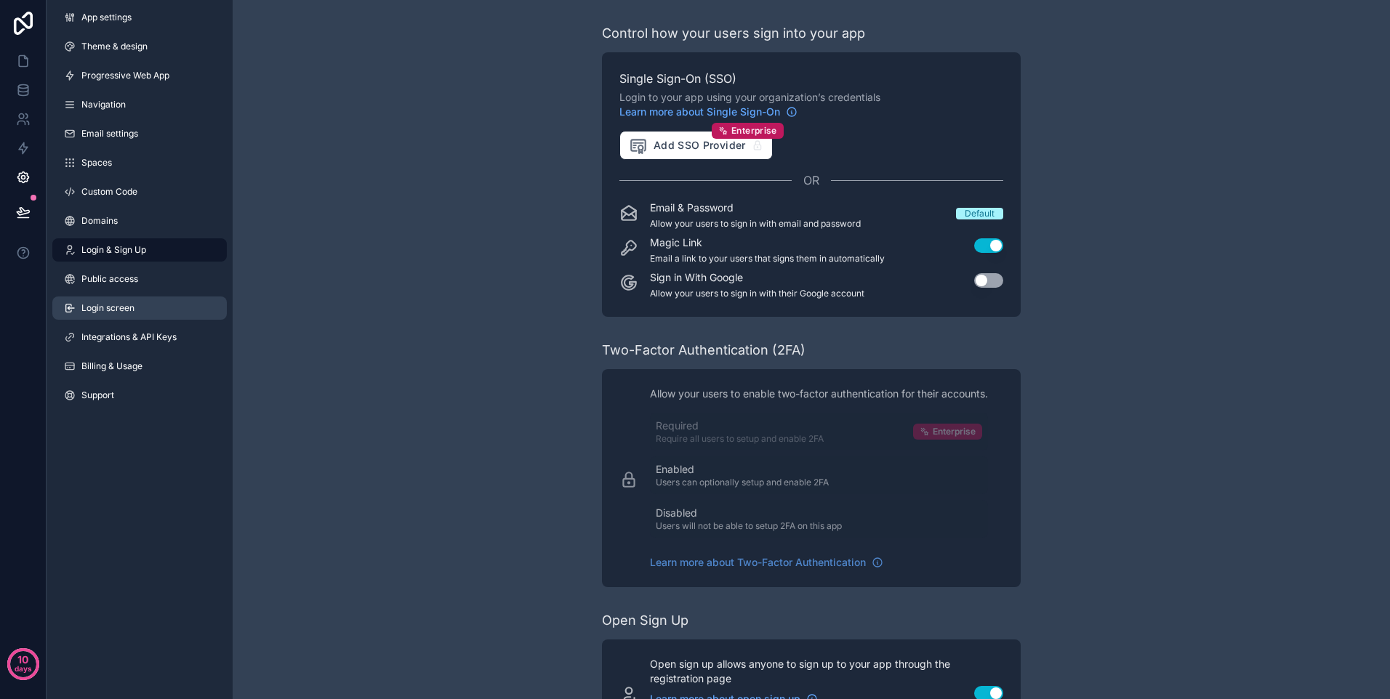
click at [142, 302] on link "Login screen" at bounding box center [139, 308] width 174 height 23
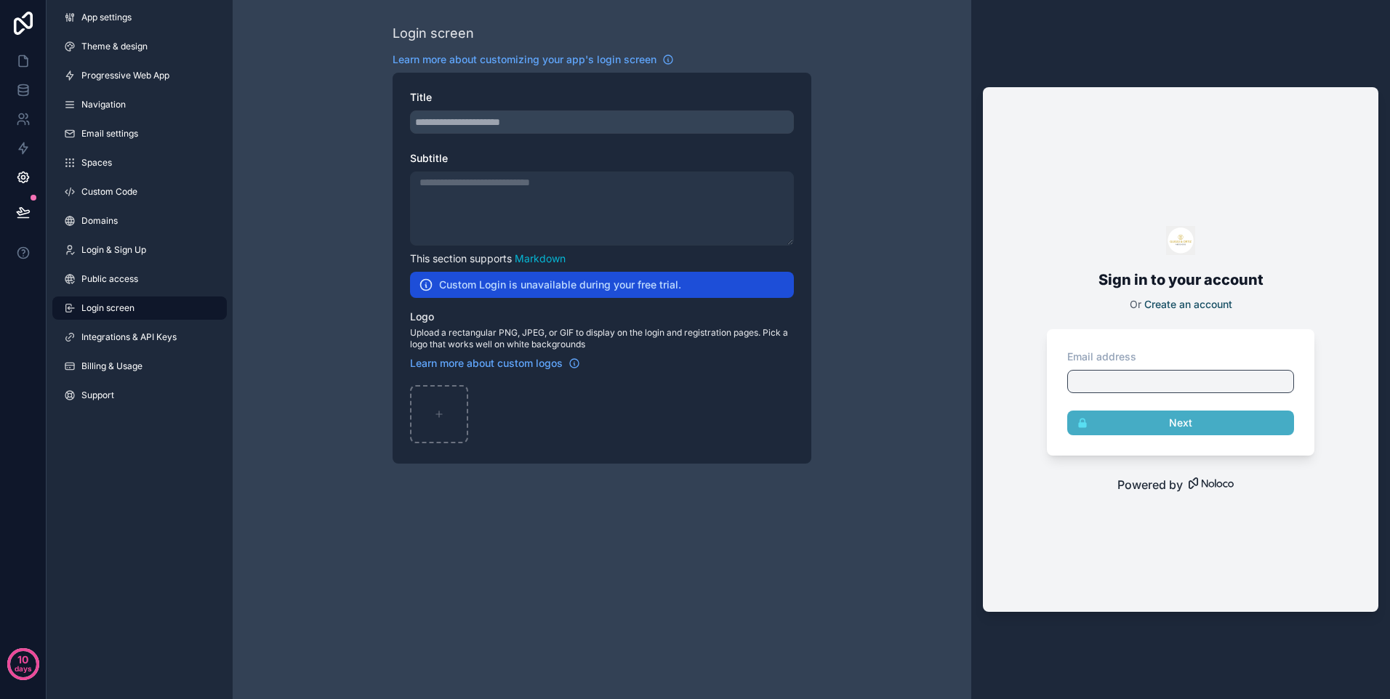
click at [569, 122] on div "scrollable content" at bounding box center [602, 122] width 384 height 23
click at [124, 363] on span "Billing & Usage" at bounding box center [111, 367] width 61 height 12
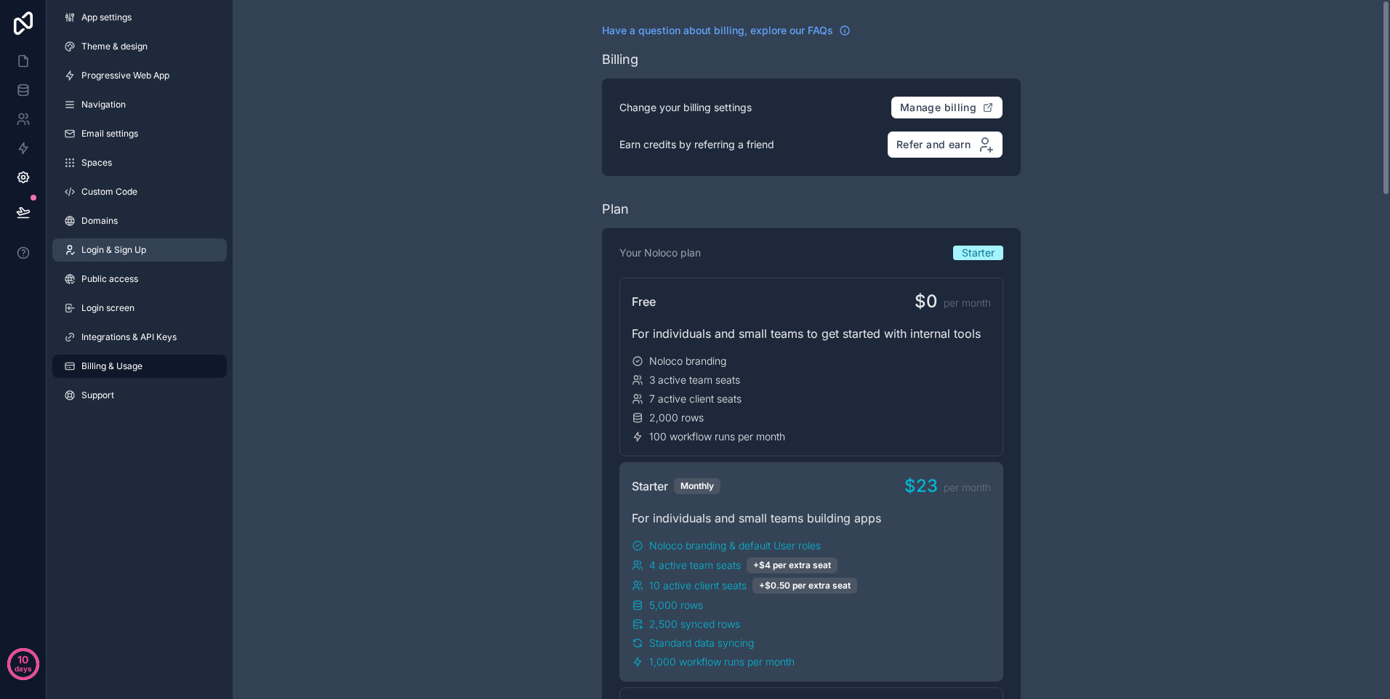
click at [145, 239] on link "Login & Sign Up" at bounding box center [139, 249] width 174 height 23
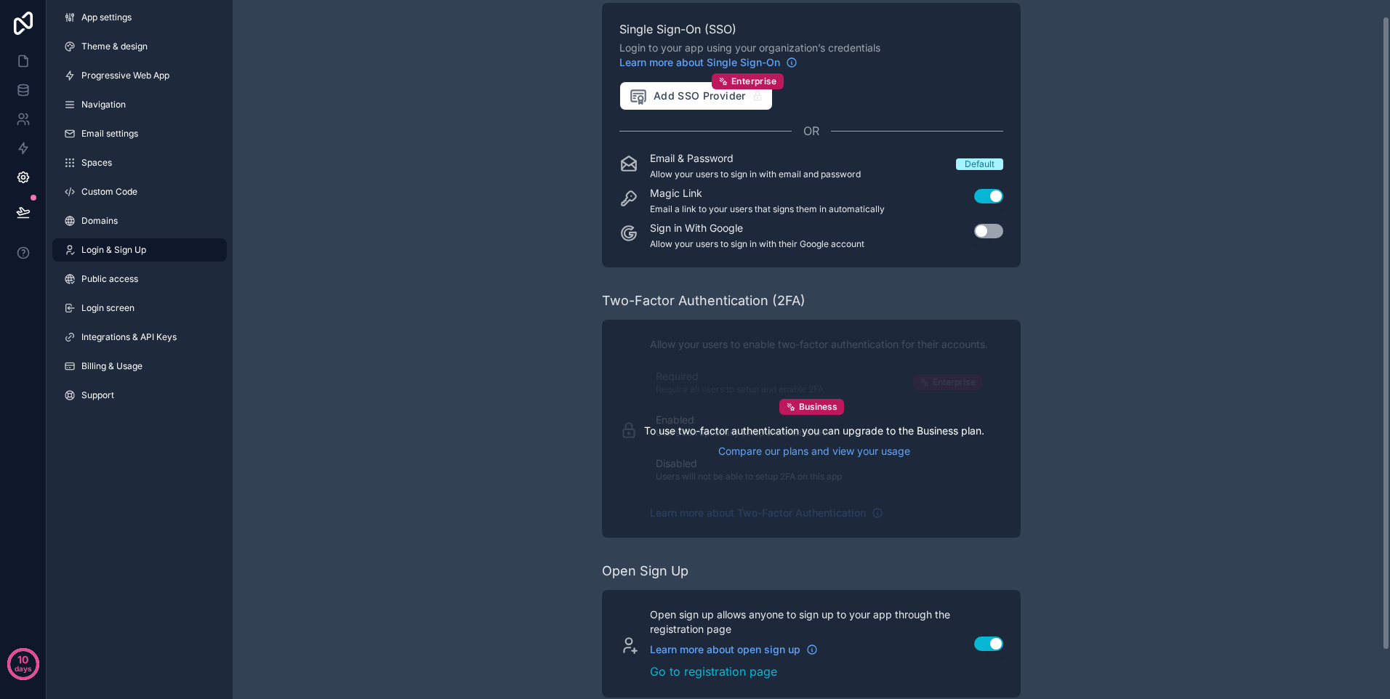
scroll to position [71, 0]
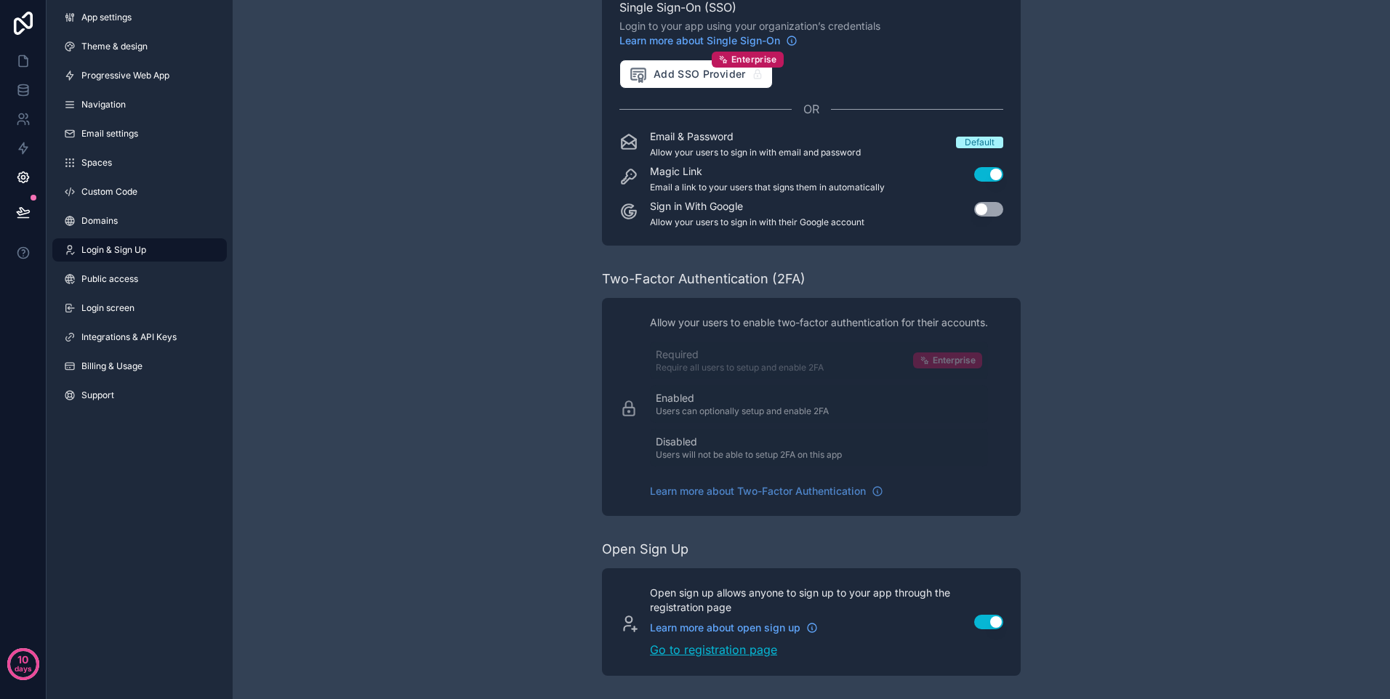
click at [758, 648] on link "Go to registration page" at bounding box center [803, 649] width 307 height 17
